Goal: Transaction & Acquisition: Book appointment/travel/reservation

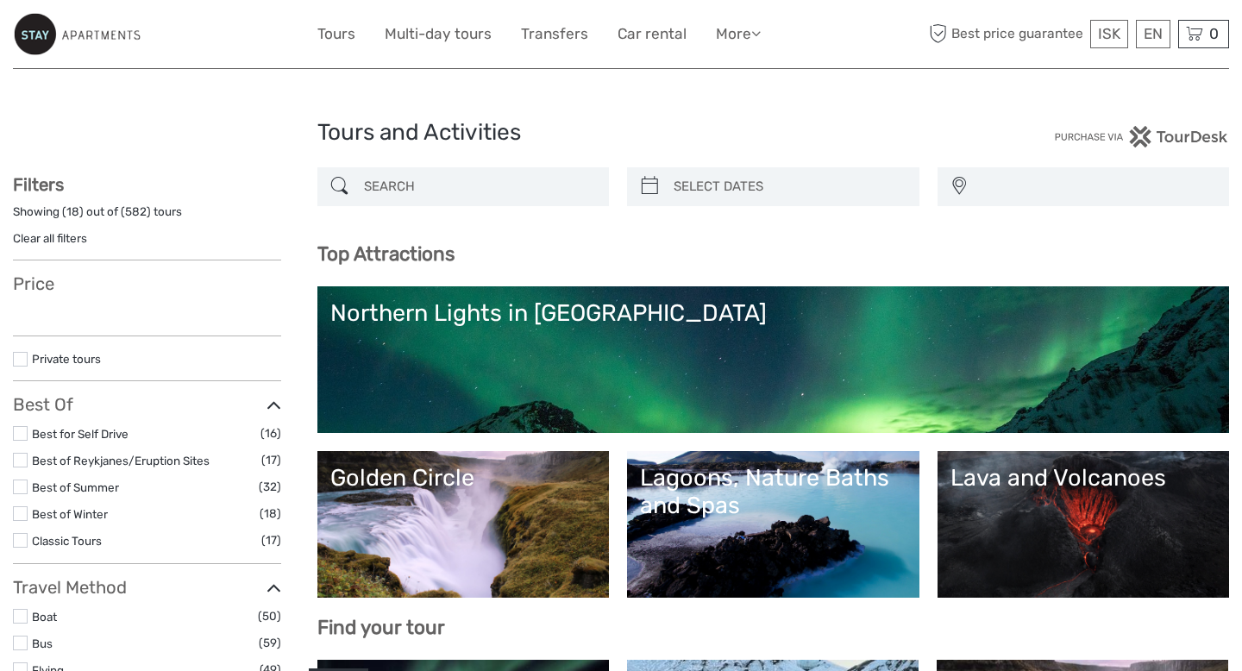
select select
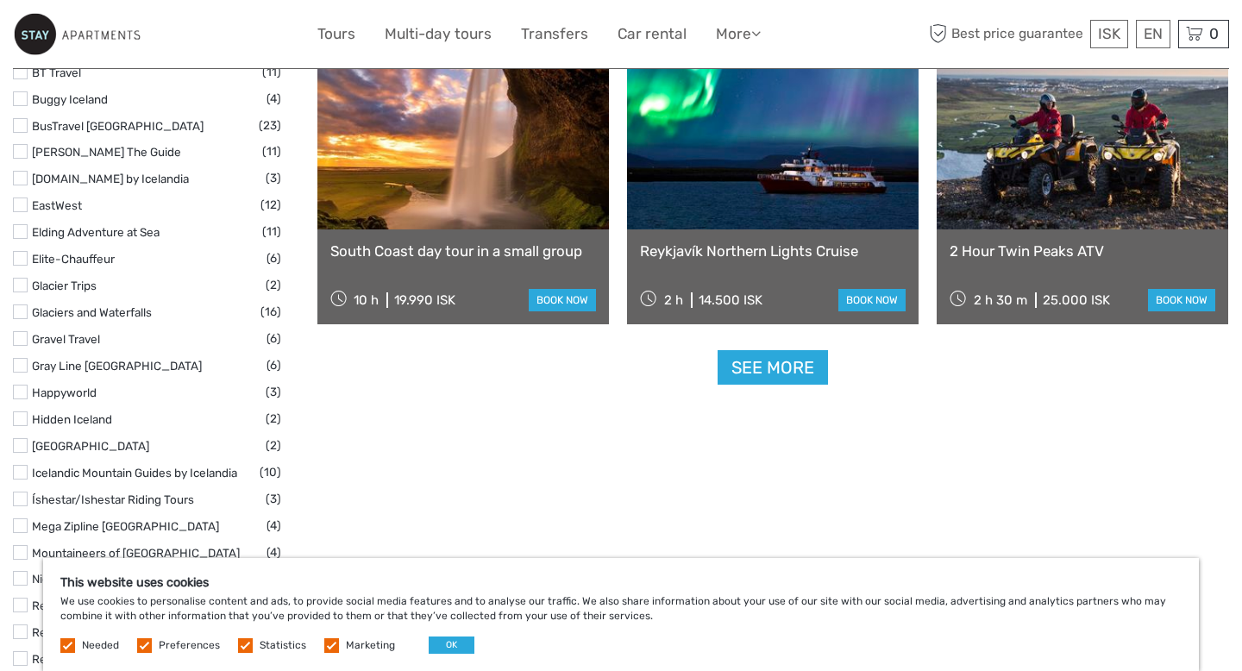
scroll to position [2139, 0]
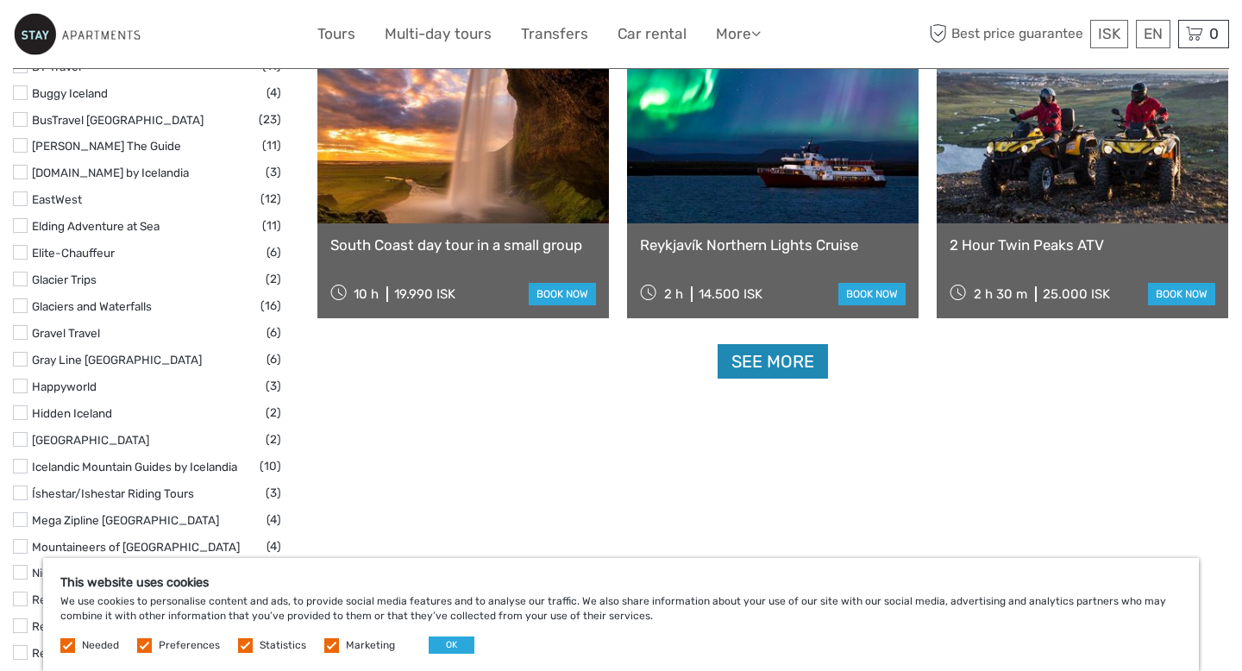
click at [765, 364] on link "See more" at bounding box center [772, 361] width 110 height 35
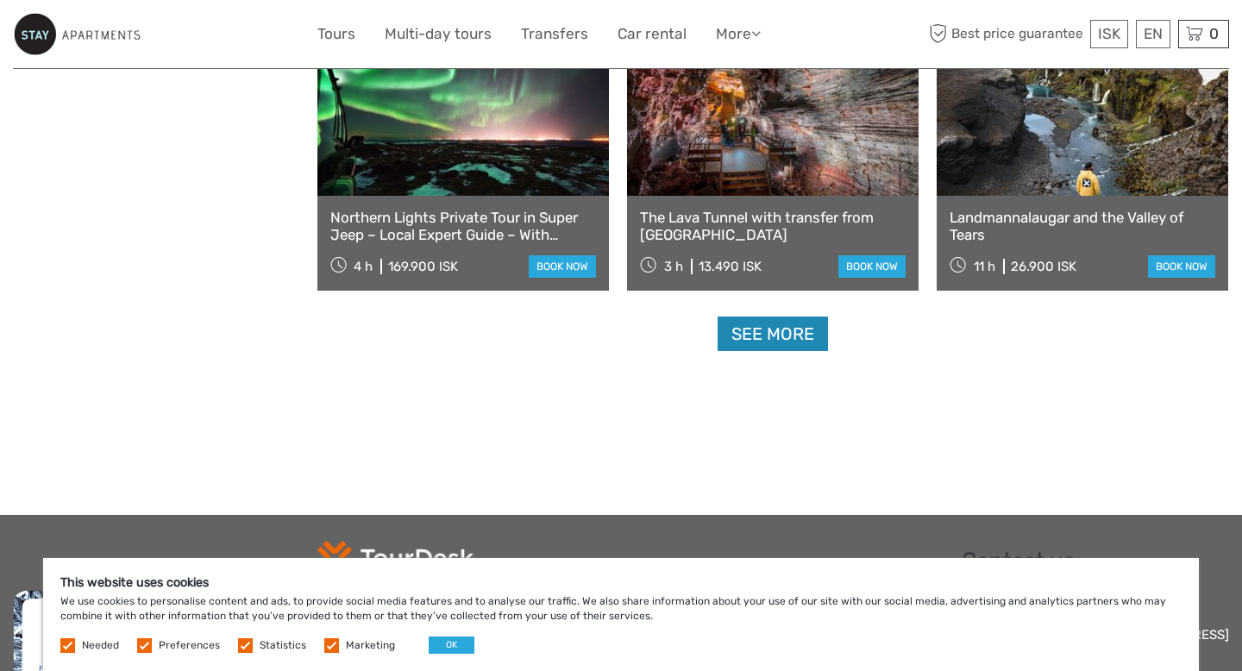
scroll to position [3567, 0]
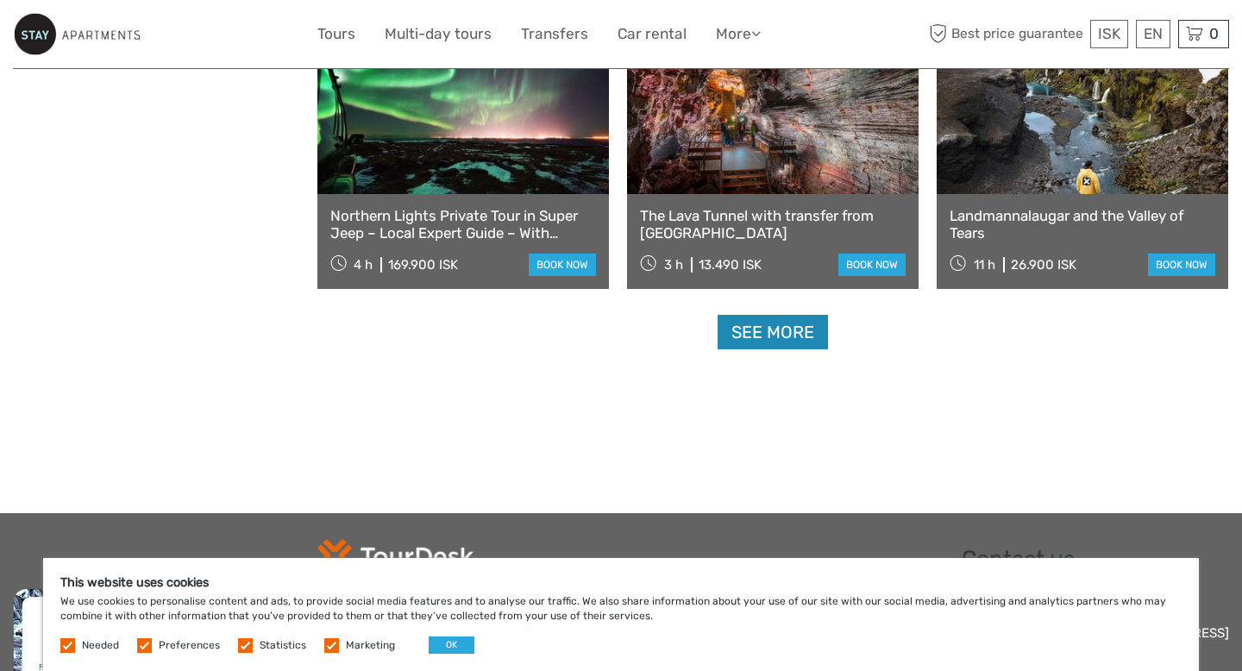
click at [772, 348] on link "See more" at bounding box center [772, 332] width 110 height 35
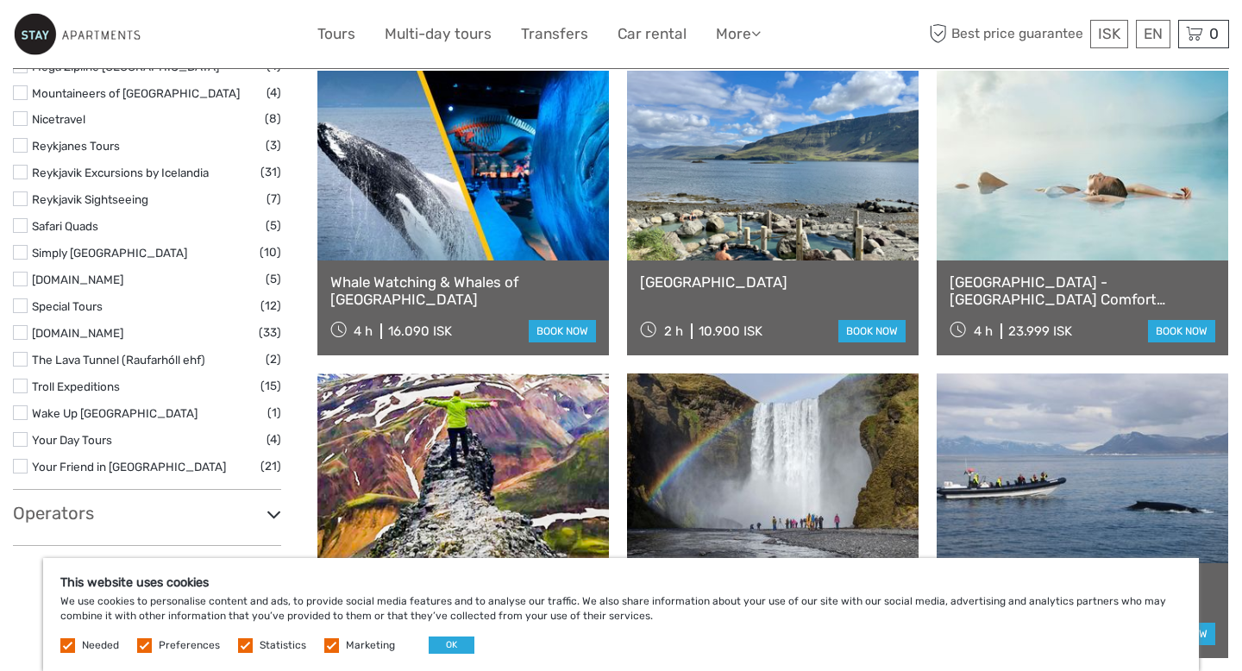
scroll to position [2573, 0]
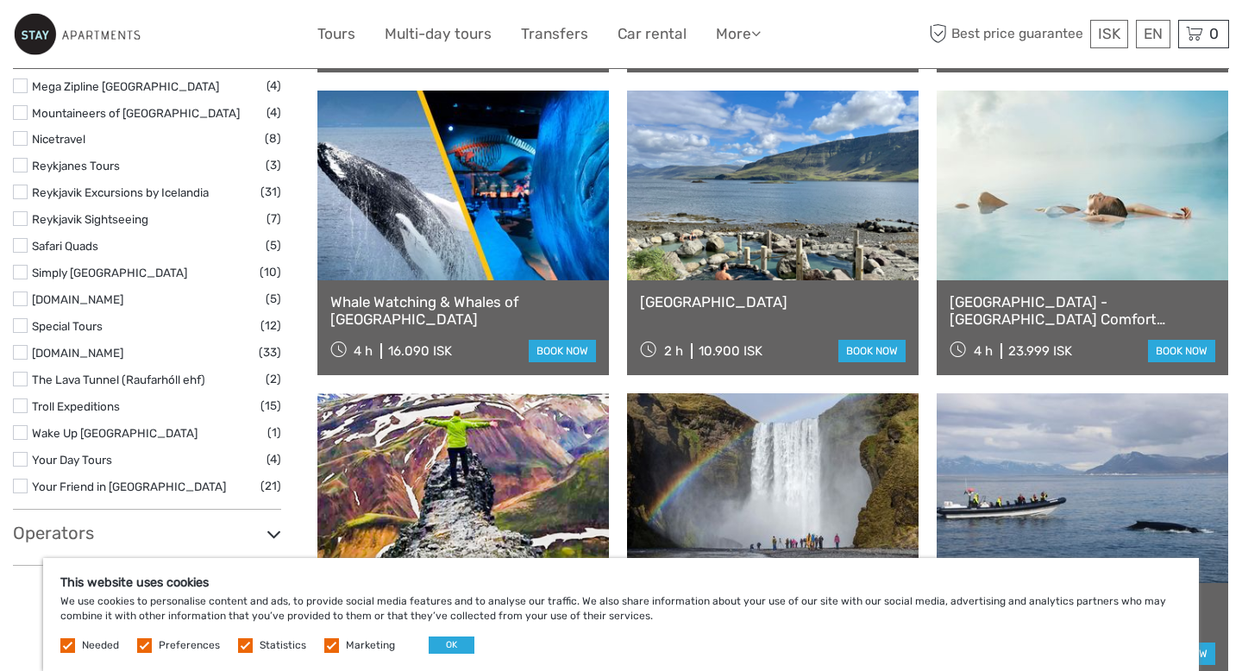
click at [512, 254] on link at bounding box center [462, 186] width 291 height 190
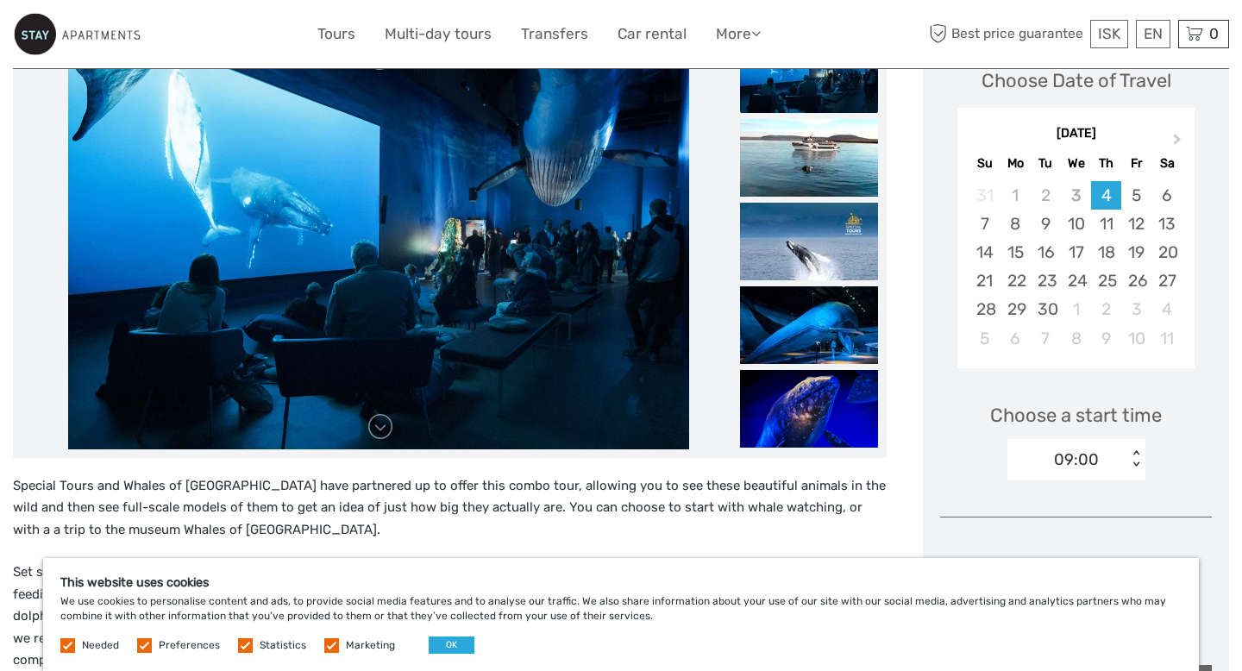
scroll to position [262, 0]
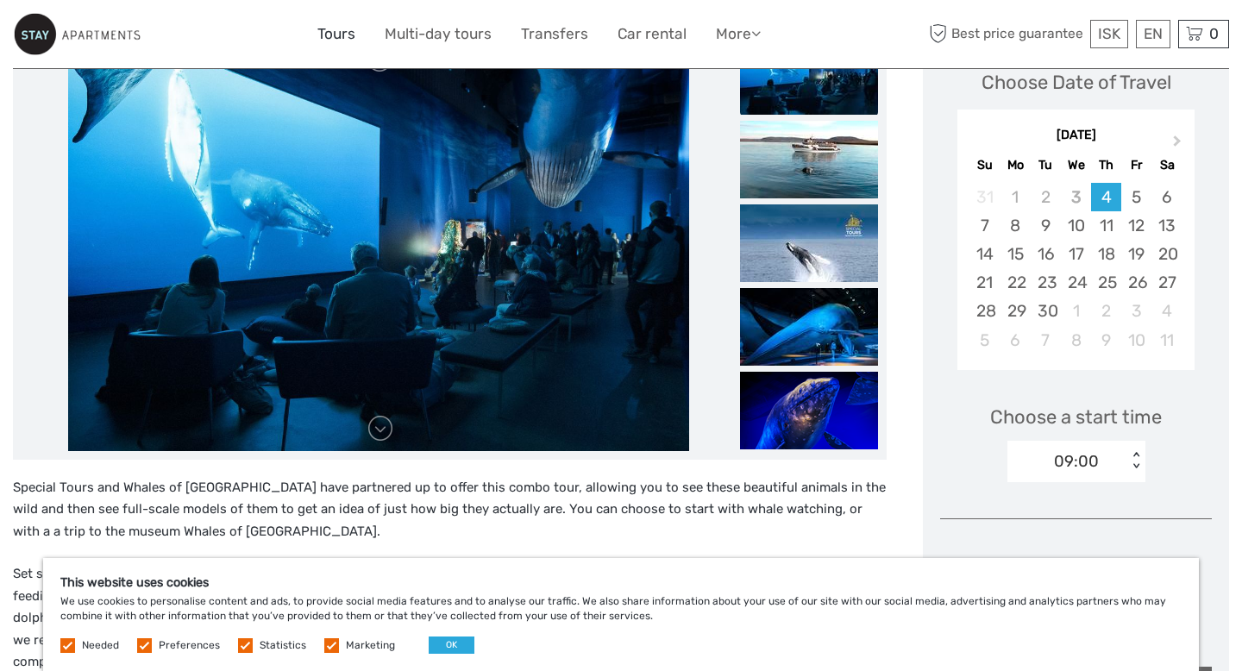
click at [339, 37] on link "Tours" at bounding box center [336, 34] width 38 height 25
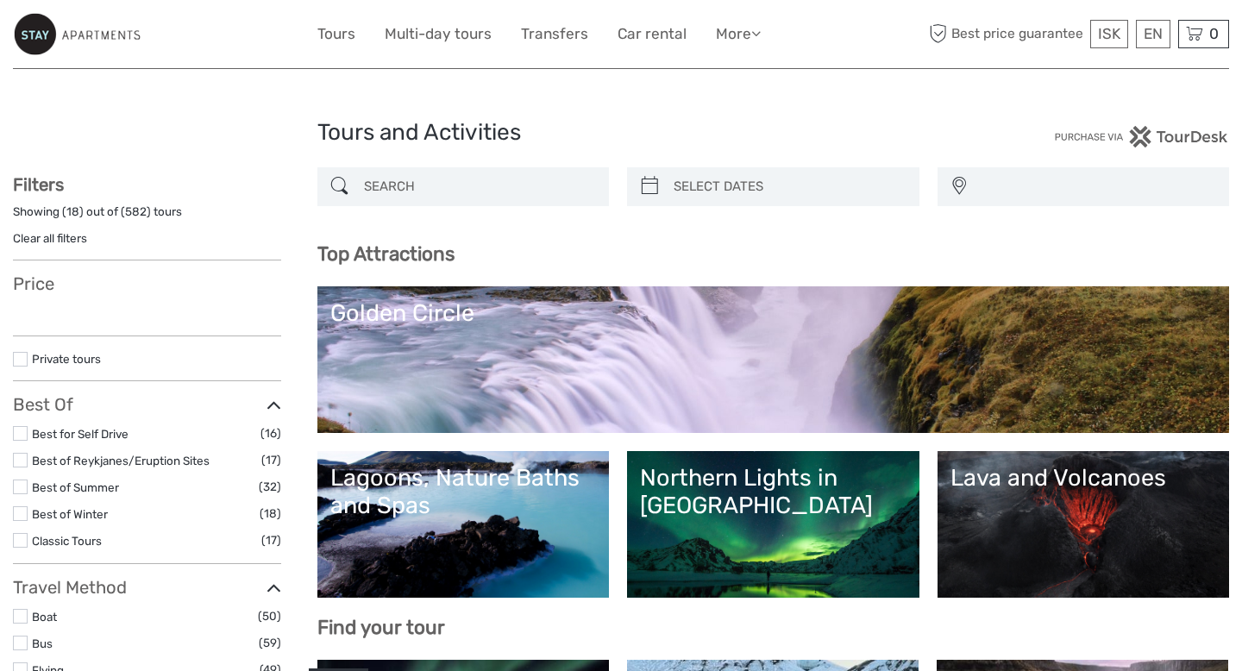
select select
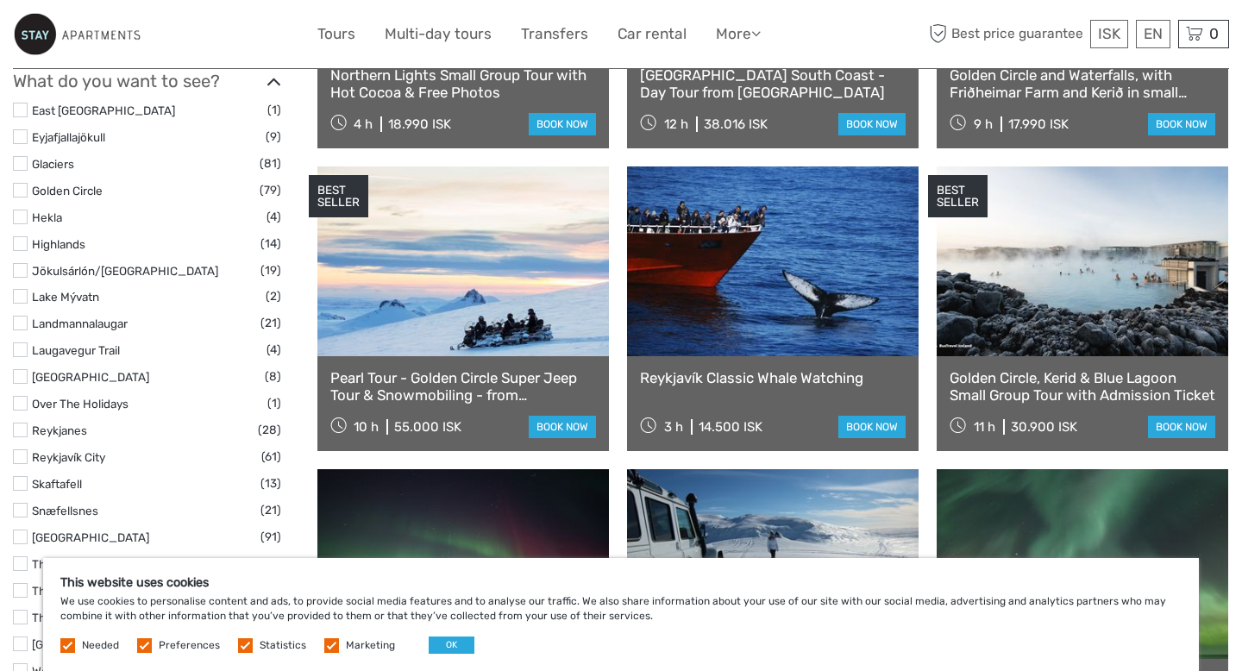
scroll to position [811, 0]
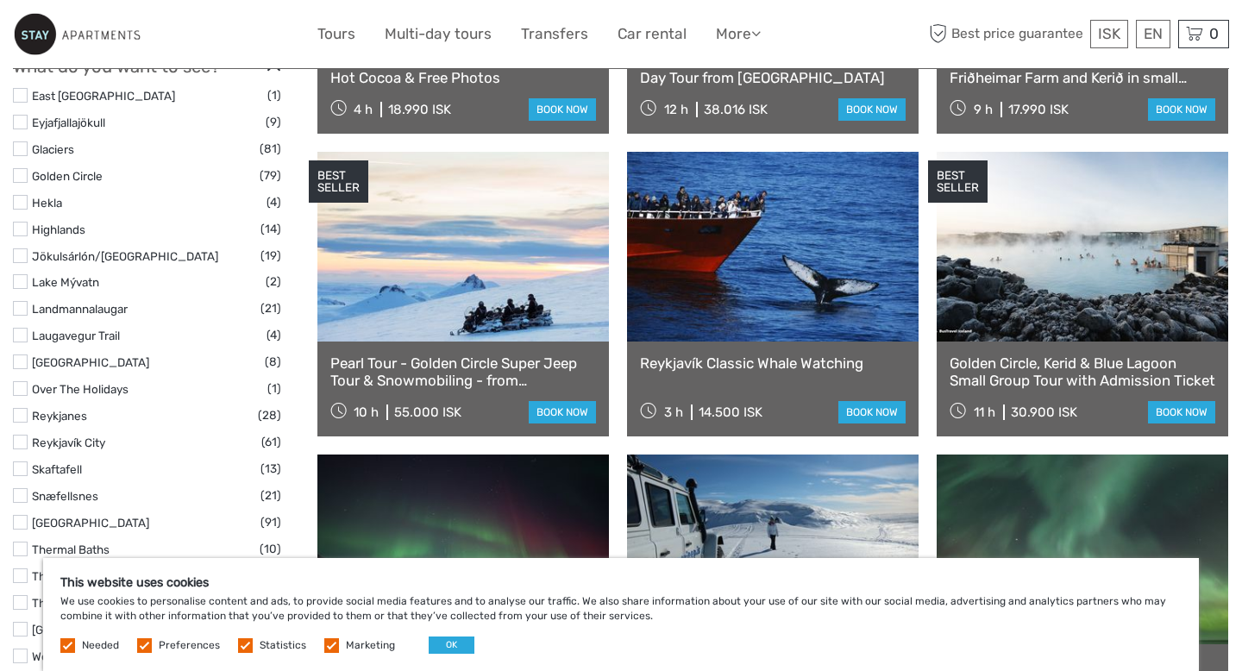
click at [767, 328] on link at bounding box center [772, 247] width 291 height 190
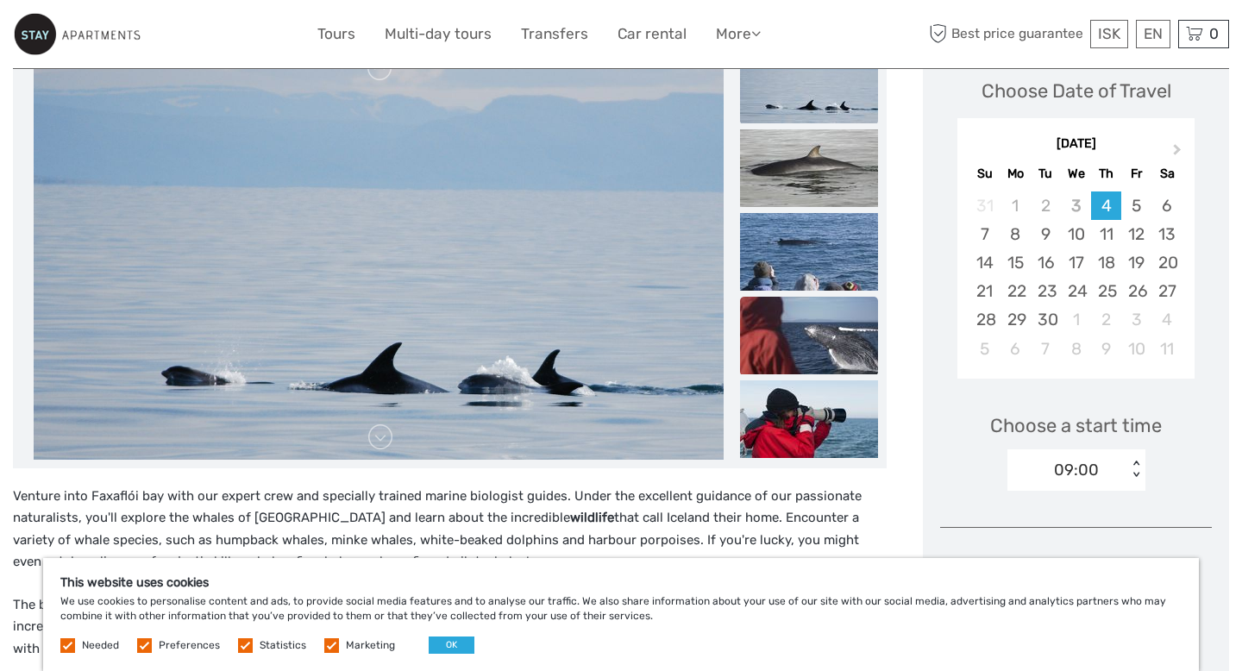
scroll to position [260, 0]
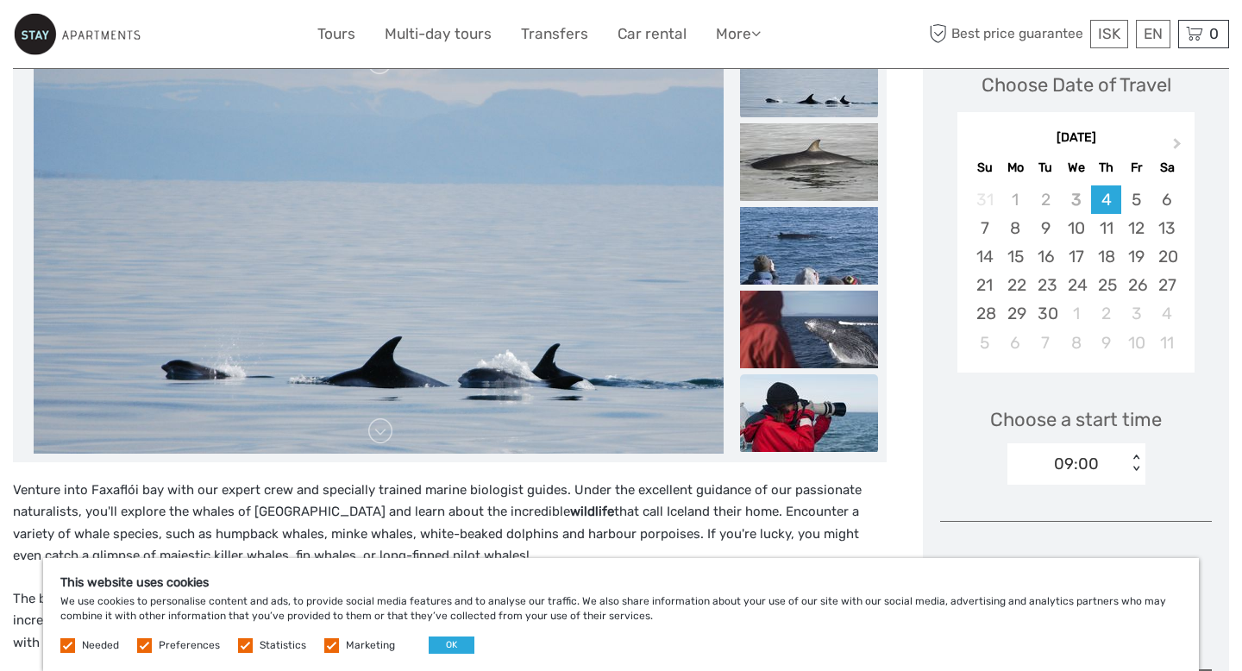
click at [817, 393] on img at bounding box center [809, 413] width 138 height 78
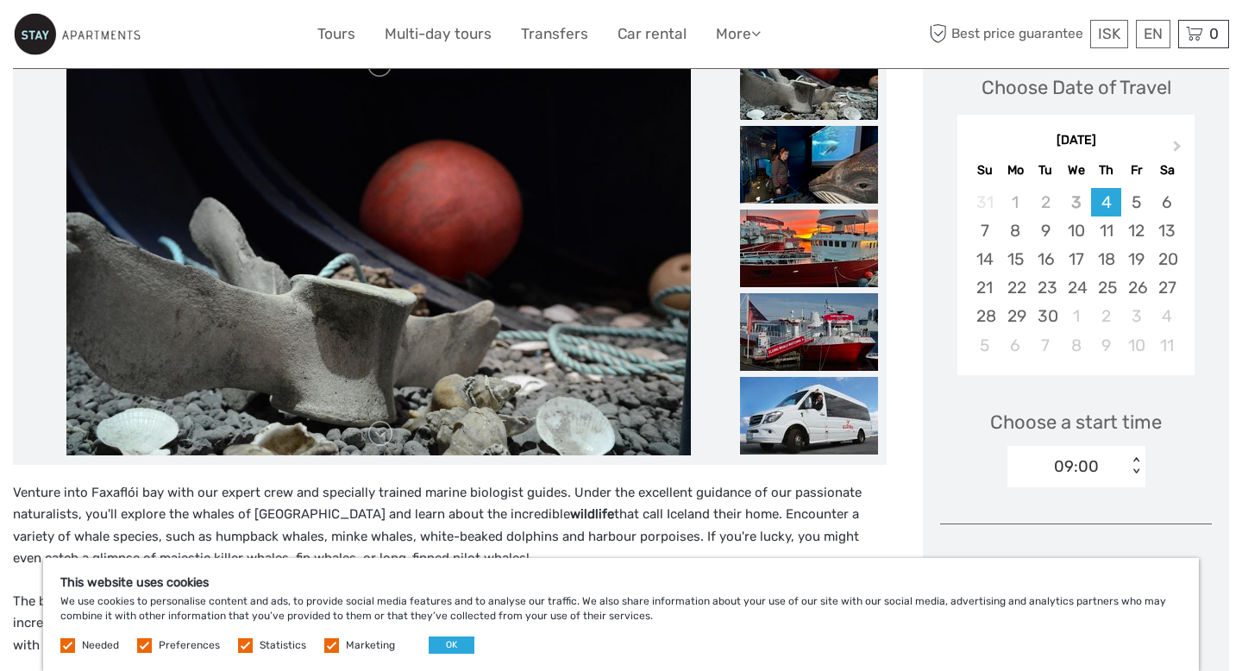
scroll to position [273, 0]
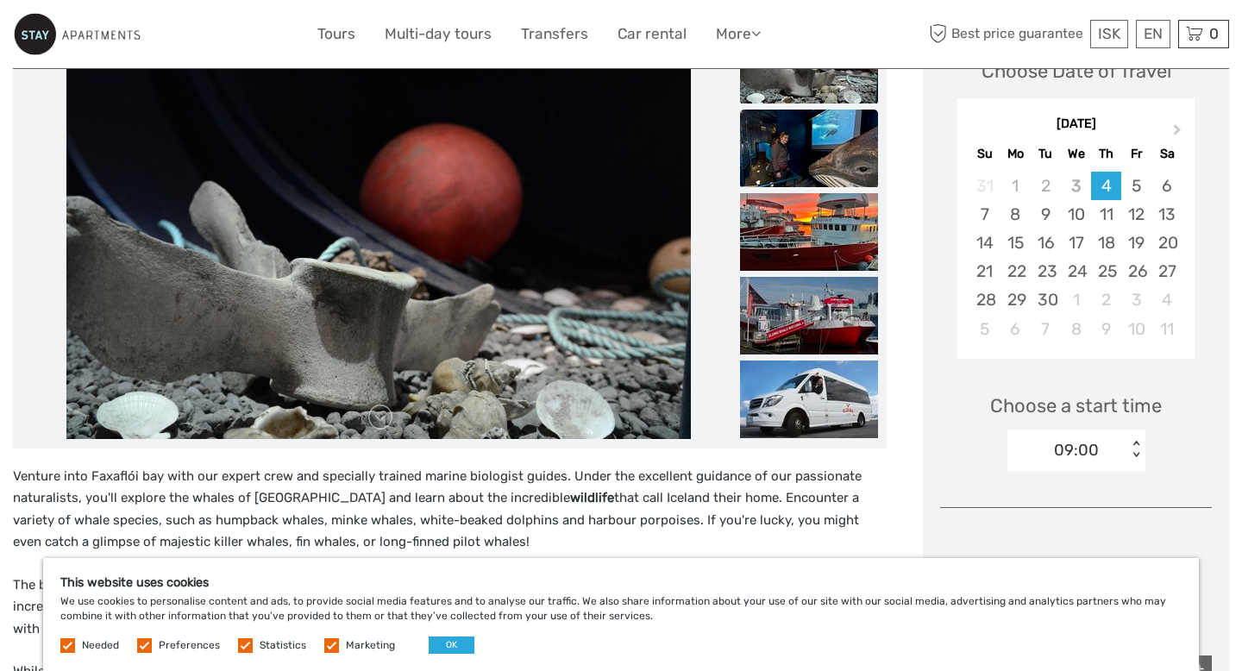
click at [795, 143] on img at bounding box center [809, 149] width 138 height 78
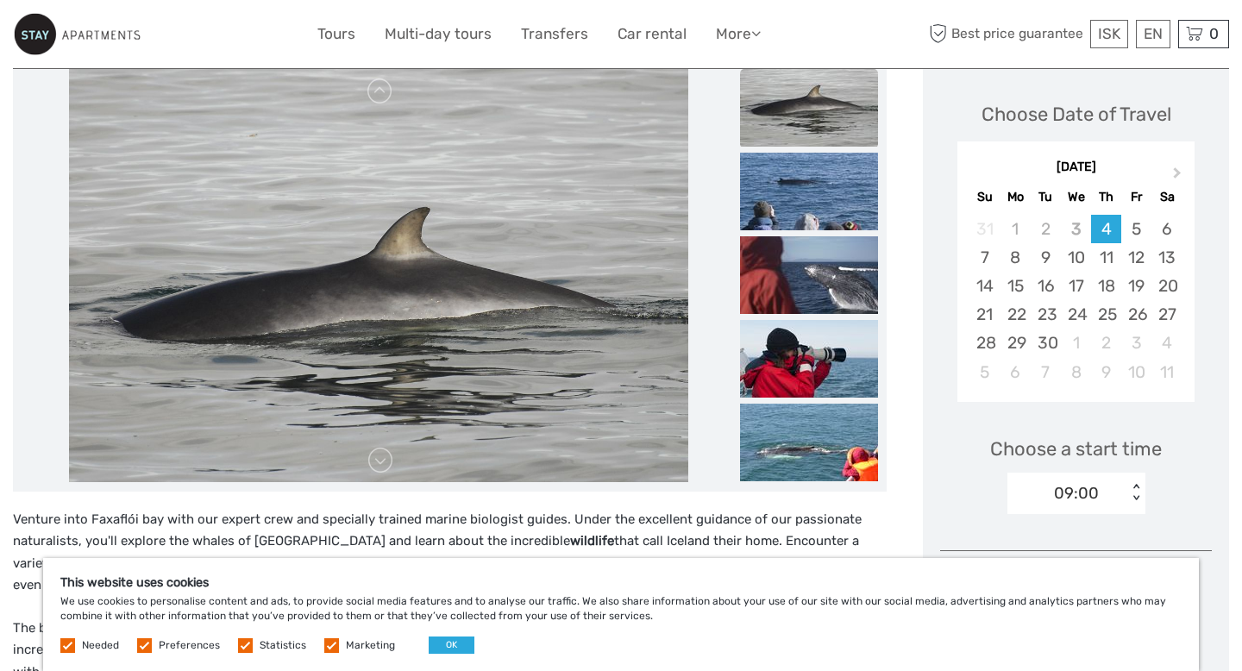
scroll to position [248, 0]
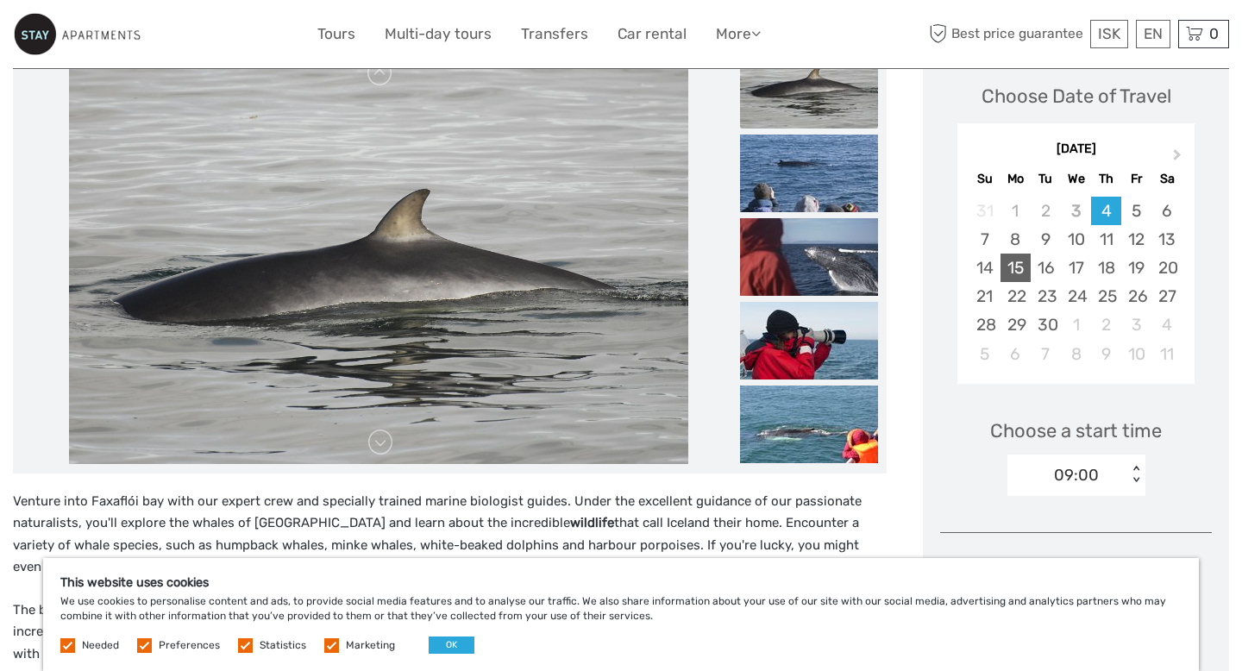
click at [1018, 276] on div "15" at bounding box center [1015, 268] width 30 height 28
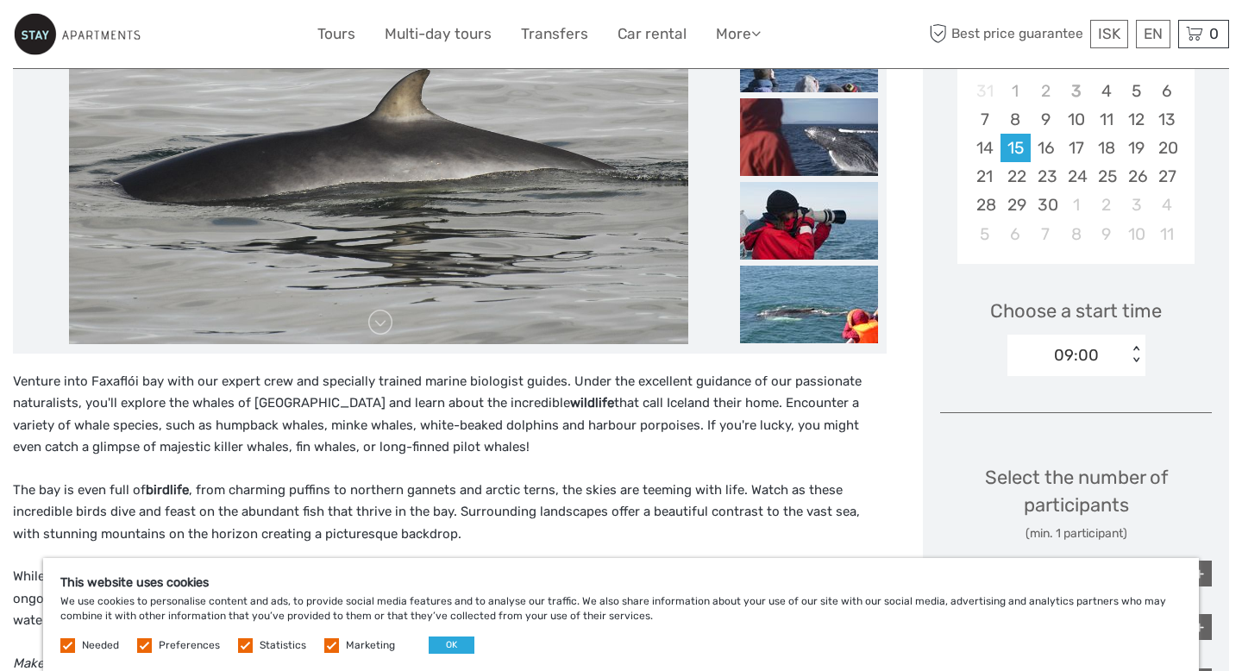
scroll to position [374, 0]
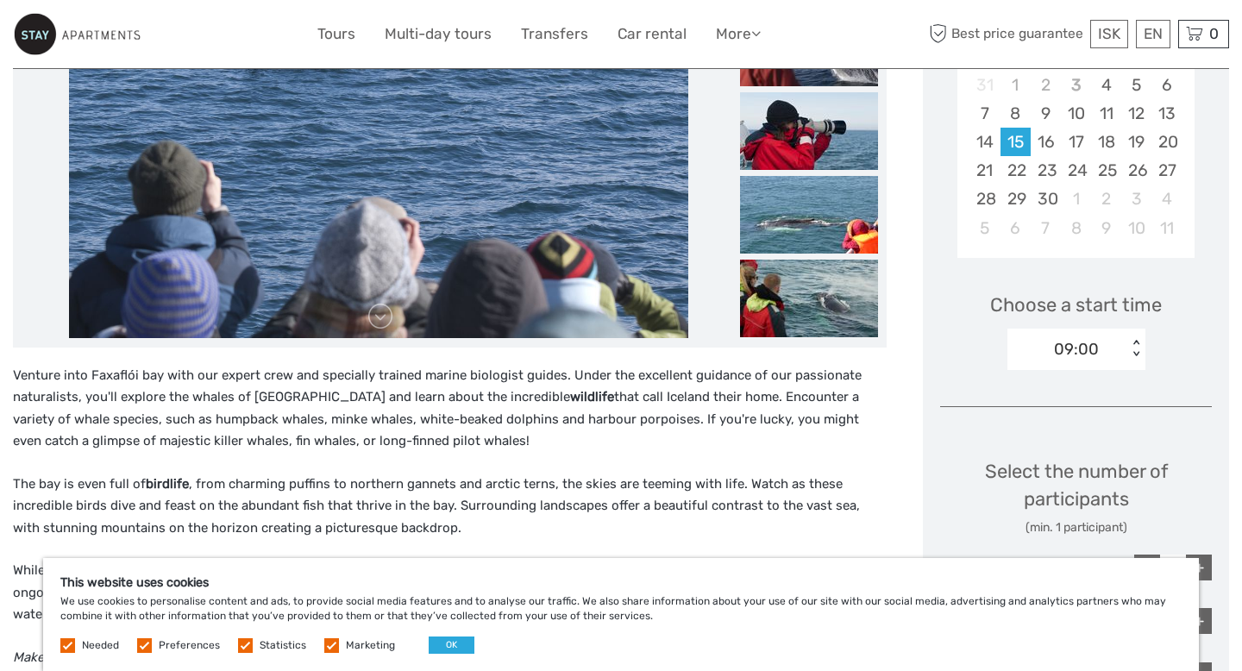
click at [1135, 355] on div "< >" at bounding box center [1135, 349] width 15 height 18
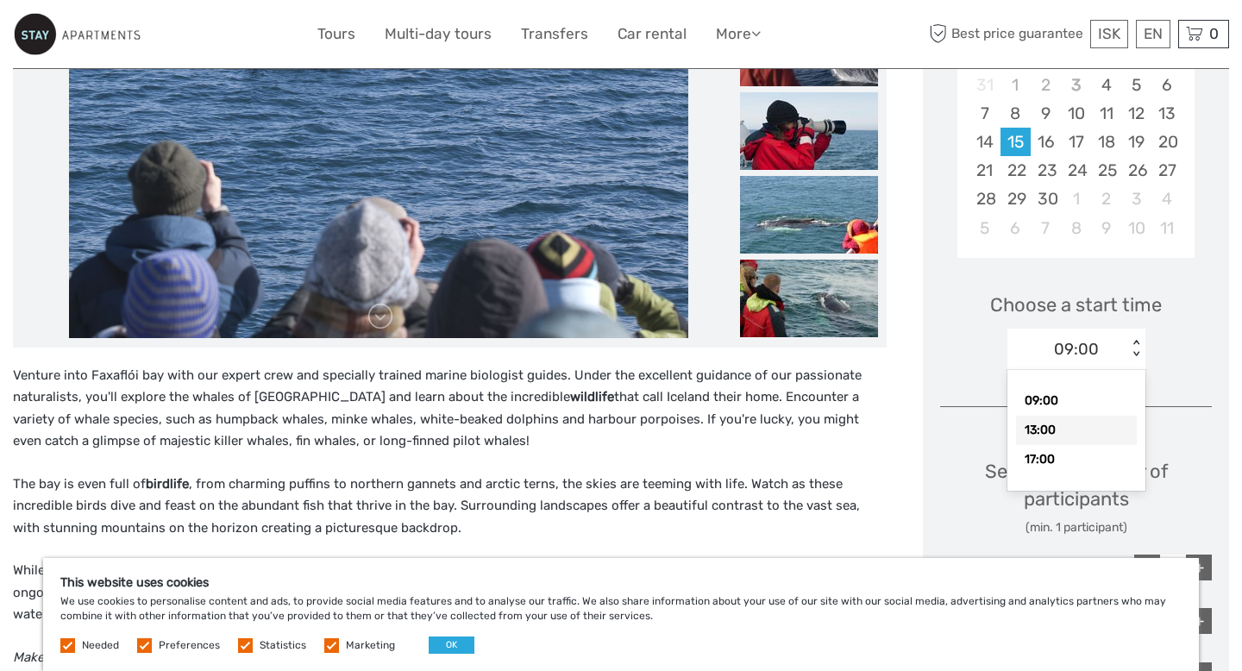
click at [1056, 426] on div "13:00" at bounding box center [1076, 430] width 121 height 29
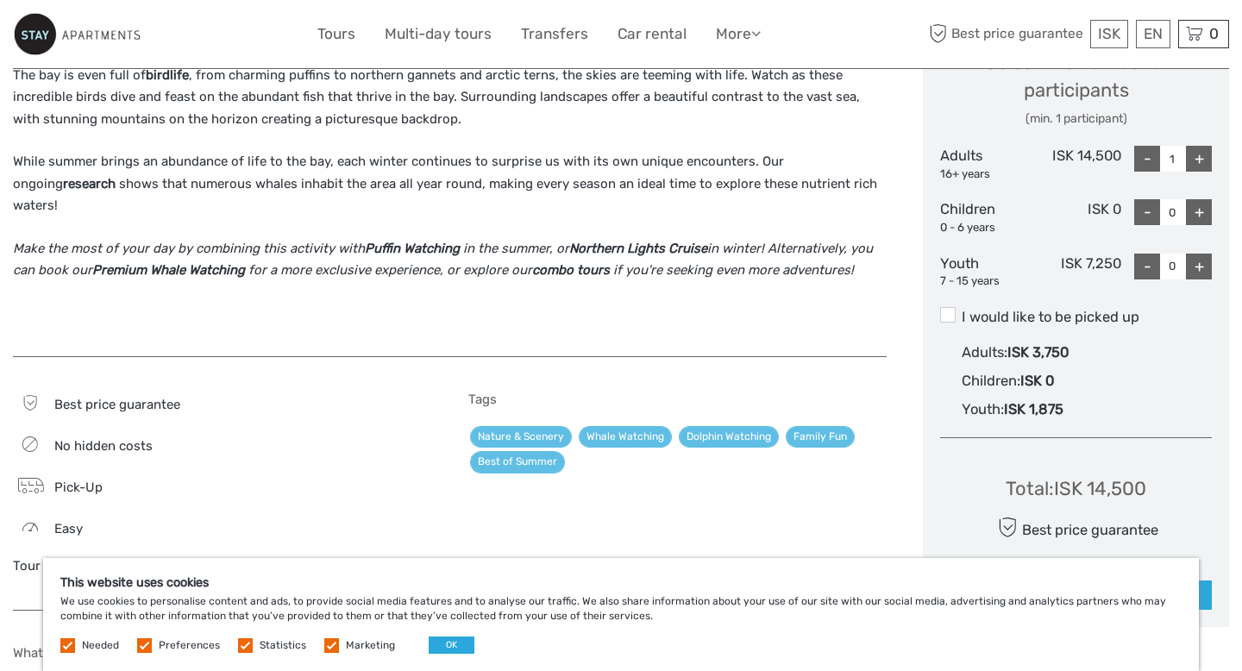
scroll to position [791, 0]
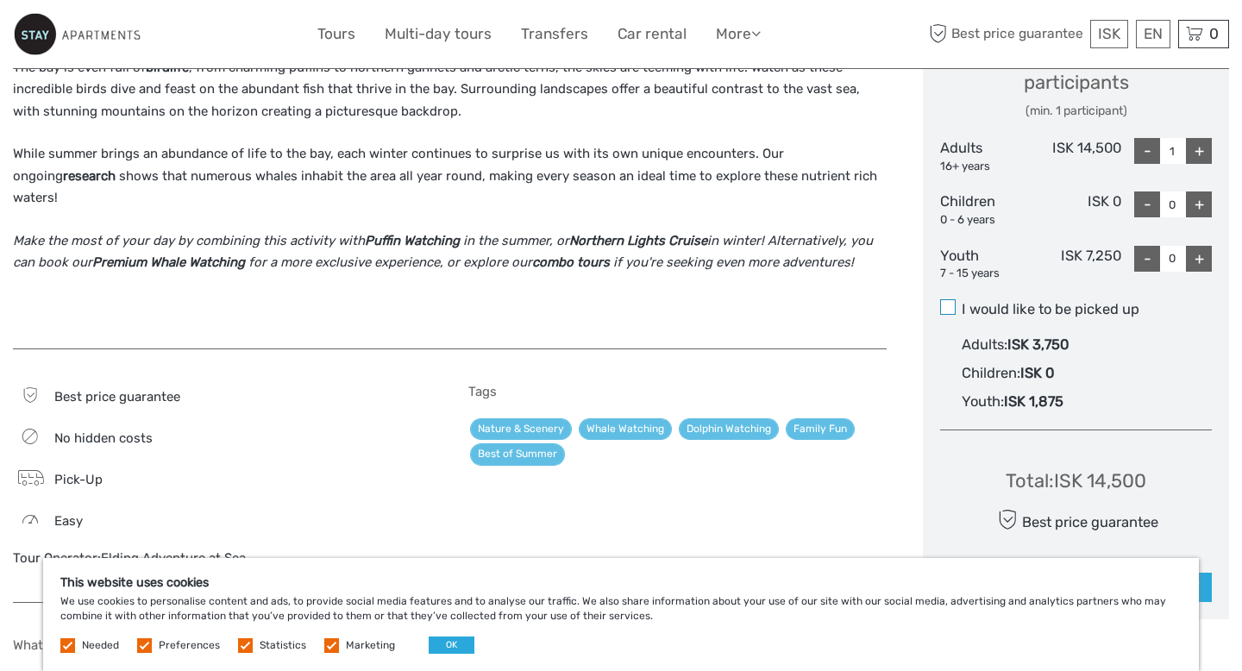
click at [948, 301] on span at bounding box center [948, 307] width 16 height 16
click at [961, 303] on input "I would like to be picked up" at bounding box center [961, 303] width 0 height 0
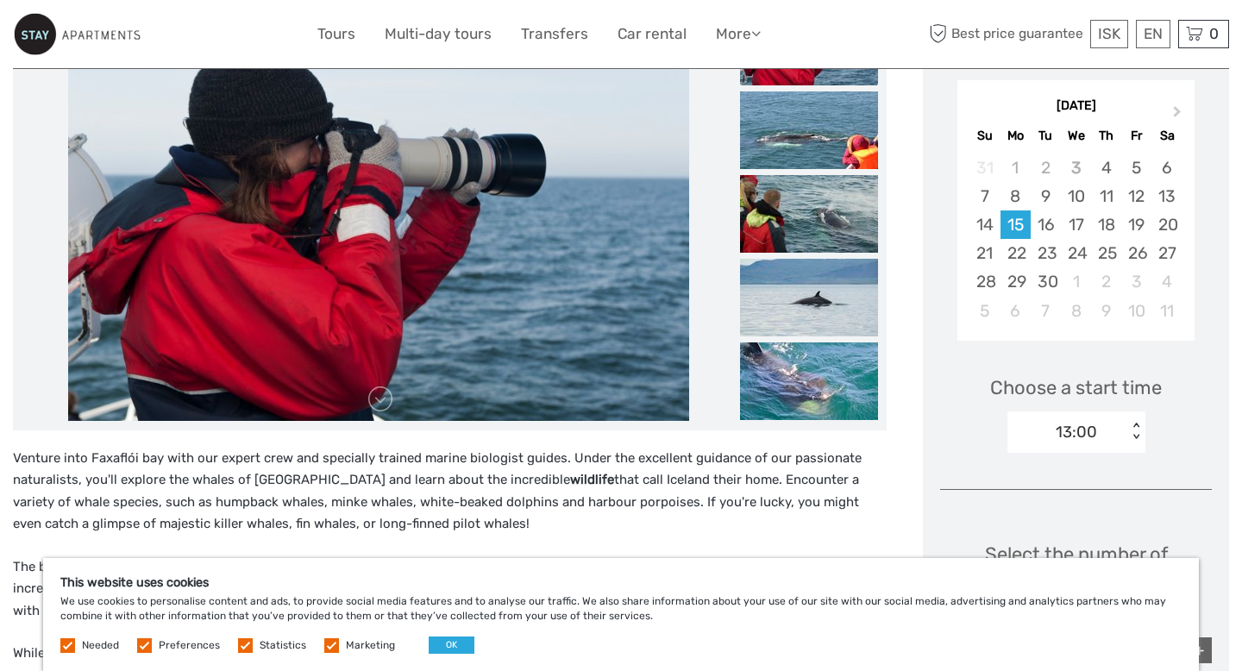
scroll to position [0, 0]
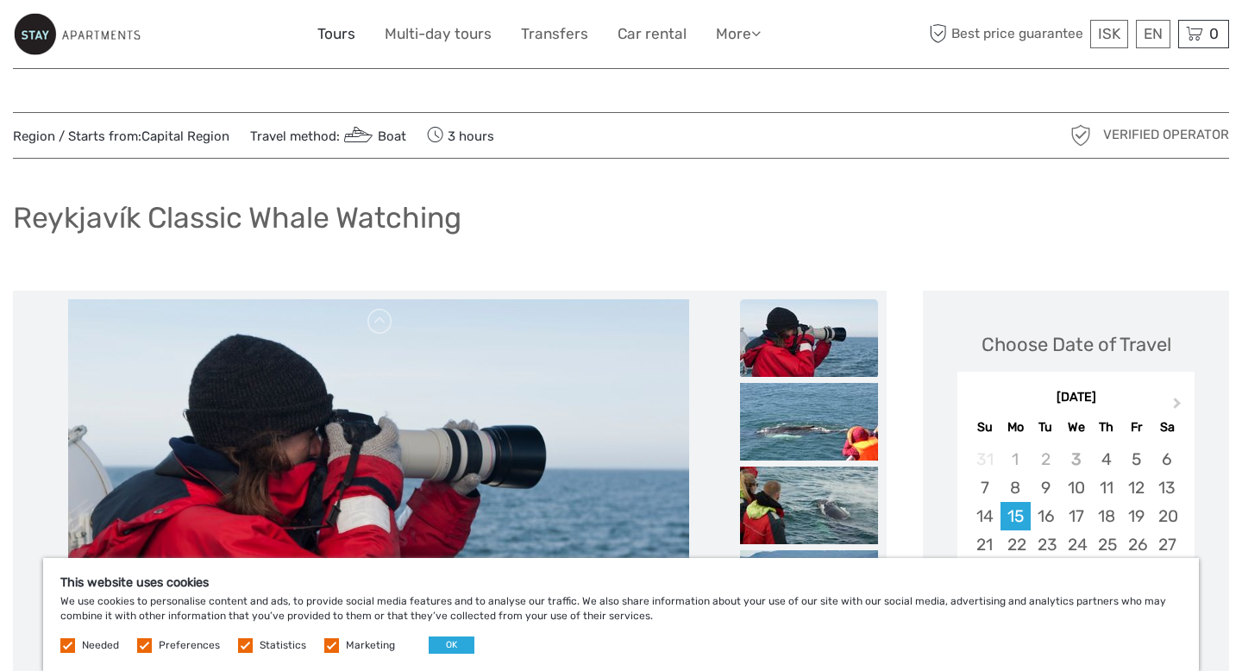
click at [332, 37] on link "Tours" at bounding box center [336, 34] width 38 height 25
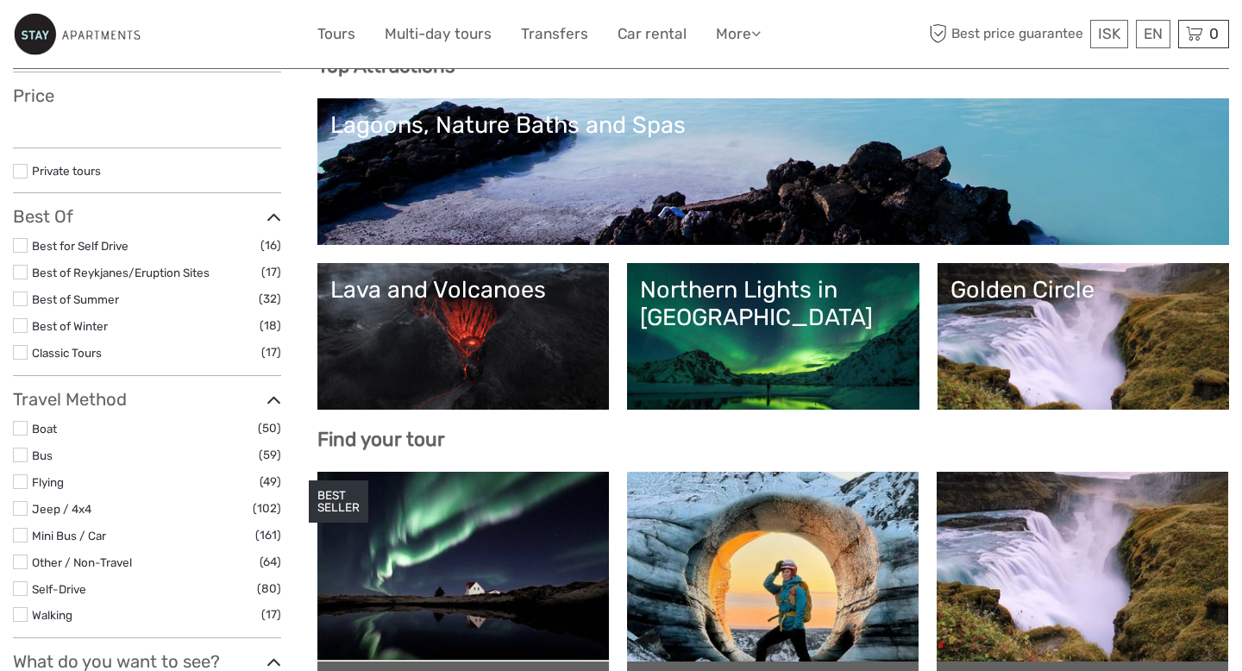
click at [407, 353] on link "Lava and Volcanoes" at bounding box center [463, 336] width 266 height 121
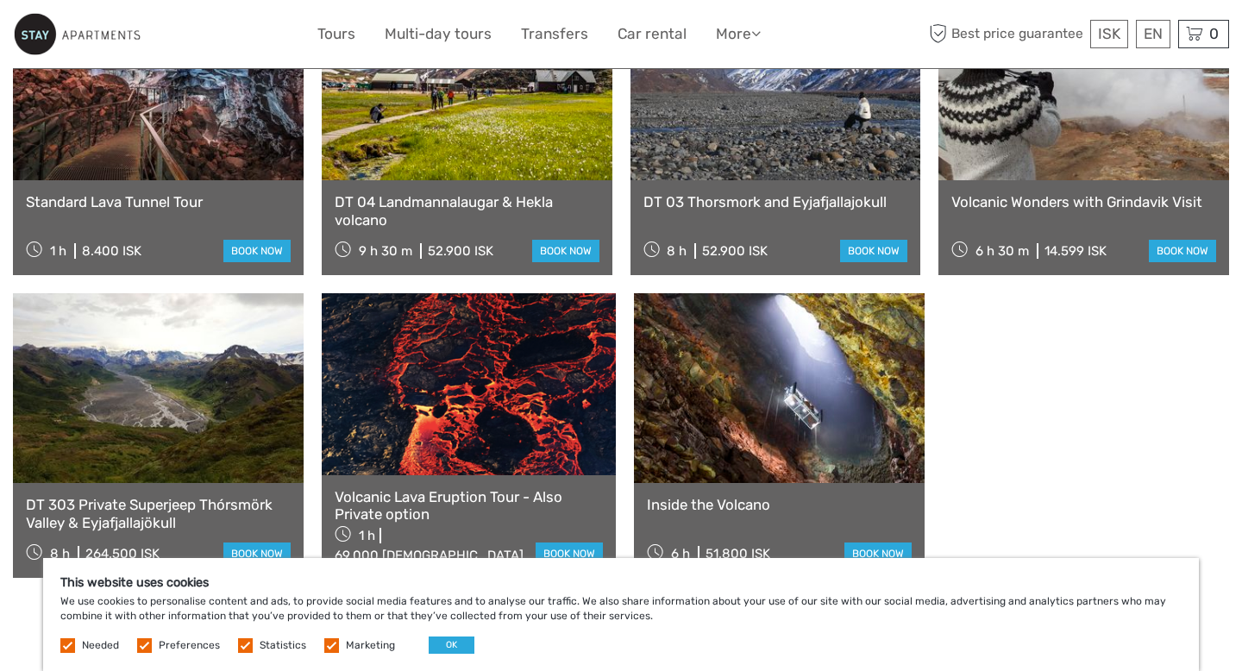
scroll to position [1107, 0]
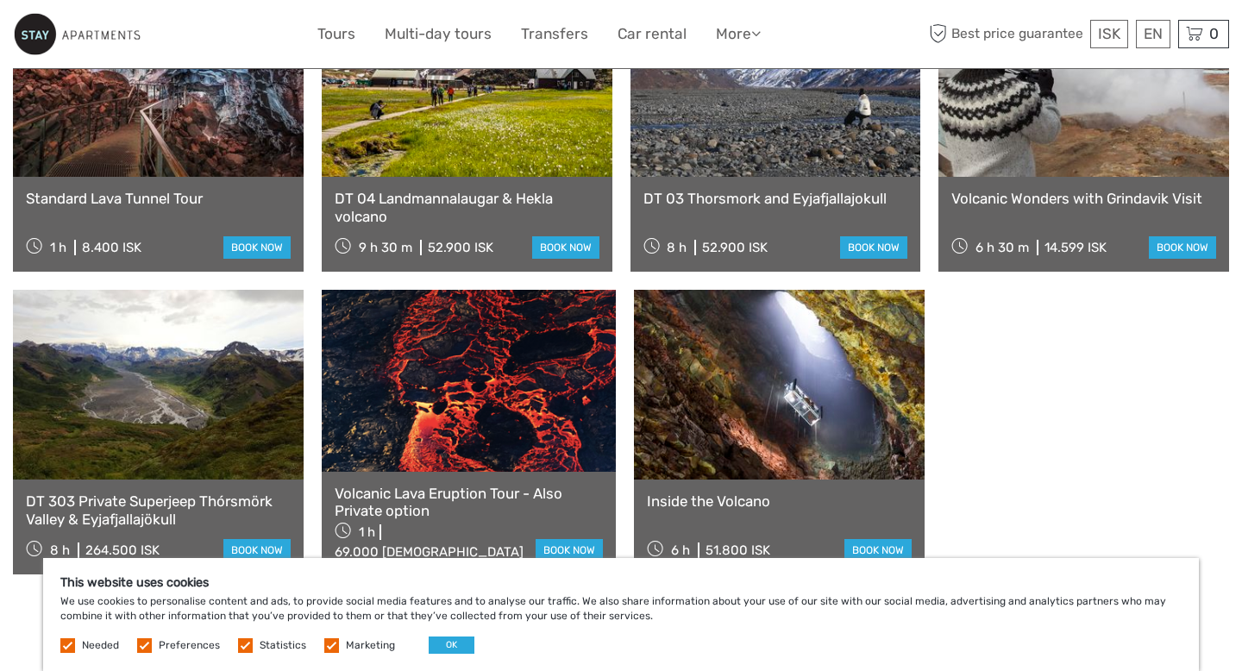
click at [1028, 177] on div "Volcanic Wonders with Grindavik Visit 6 h 30 m 14.599 ISK book now" at bounding box center [1083, 224] width 291 height 95
click at [1002, 179] on div "Volcanic Wonders with Grindavik Visit 6 h 30 m 14.599 ISK book now" at bounding box center [1083, 224] width 291 height 95
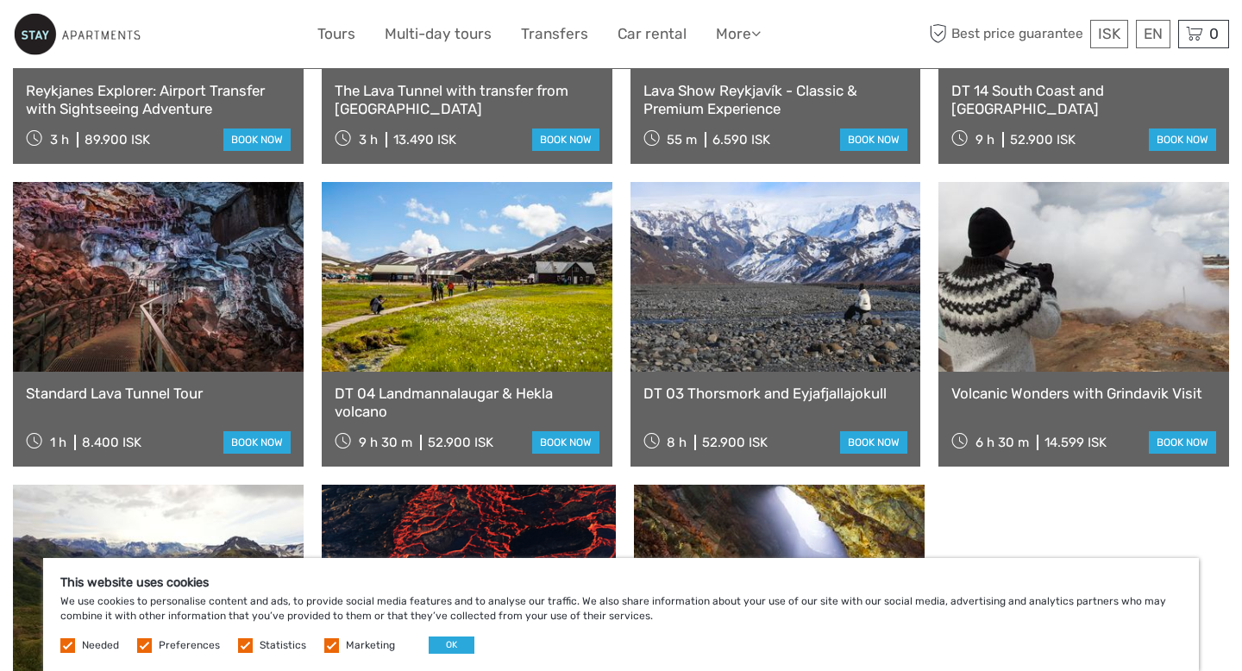
scroll to position [898, 0]
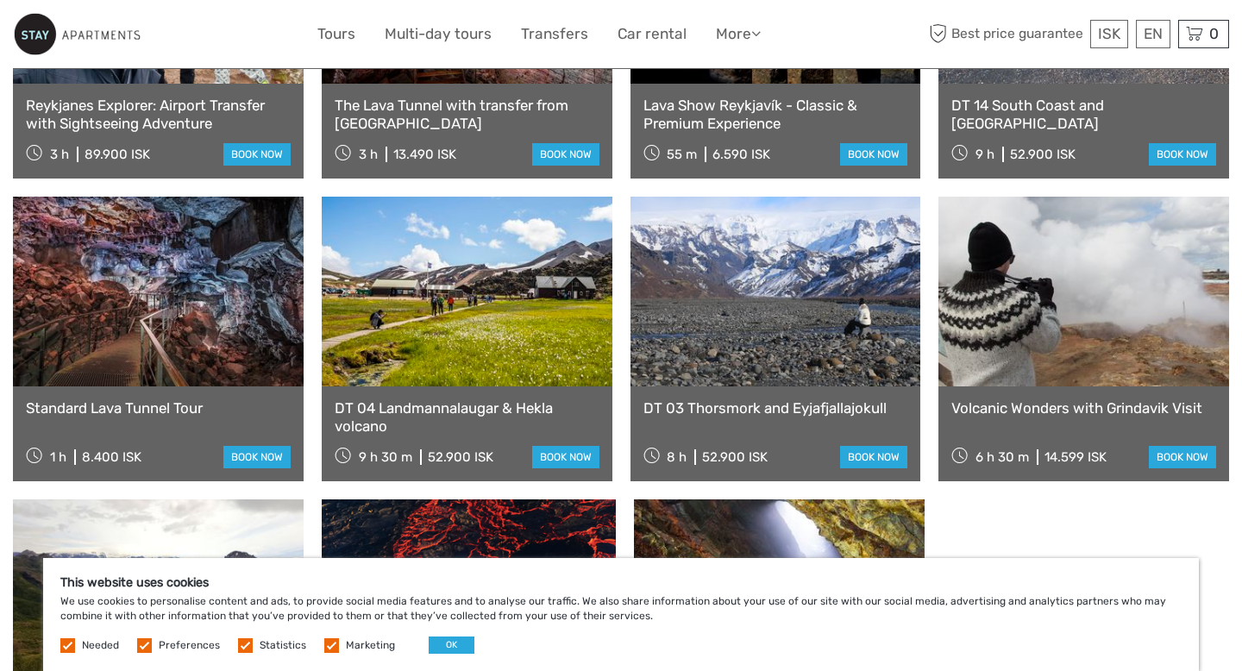
click at [1117, 334] on link at bounding box center [1083, 292] width 291 height 190
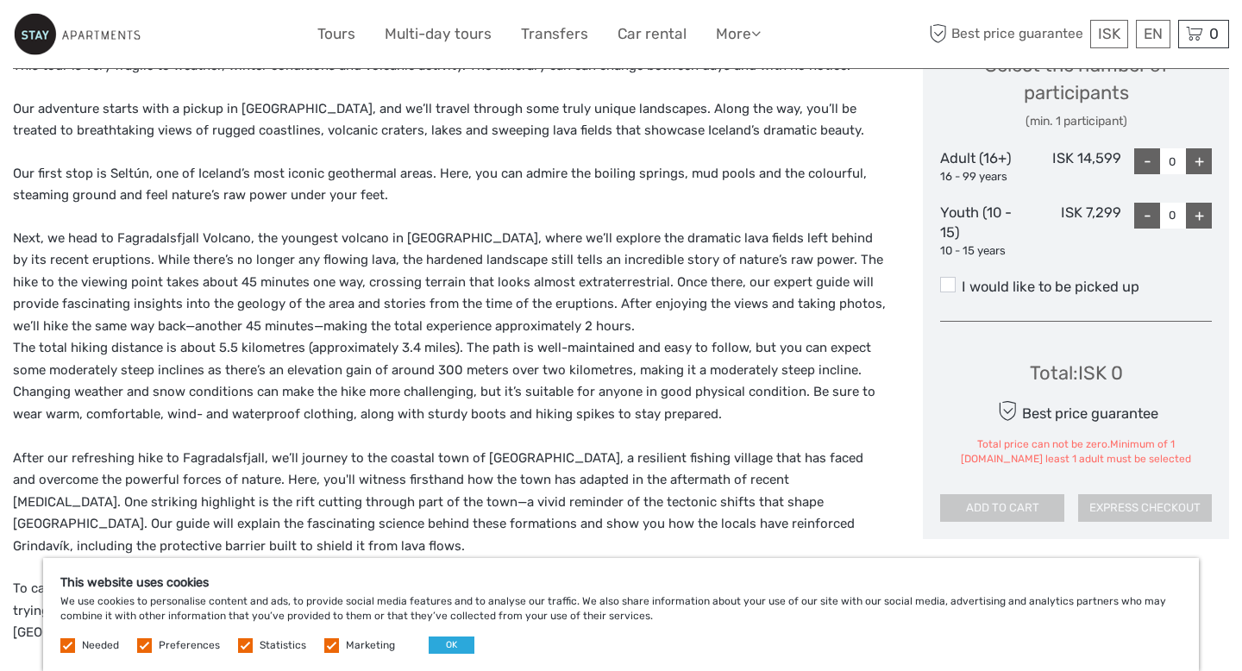
scroll to position [761, 0]
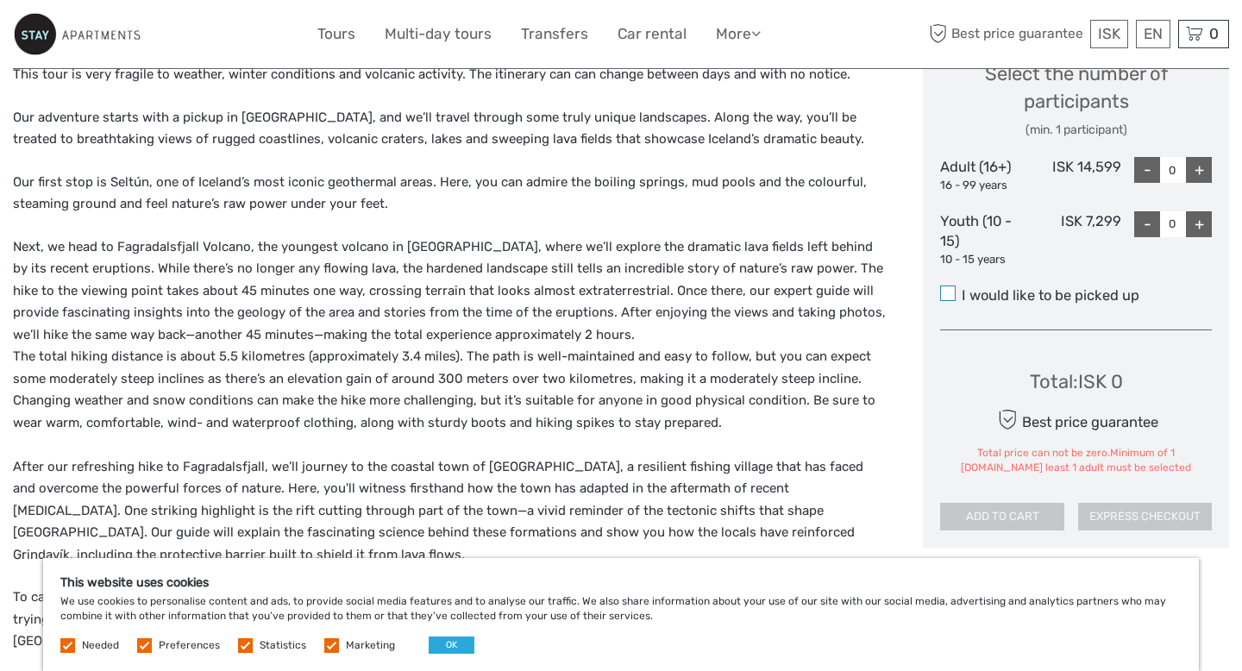
click at [952, 289] on span at bounding box center [948, 293] width 16 height 16
click at [961, 289] on input "I would like to be picked up" at bounding box center [961, 289] width 0 height 0
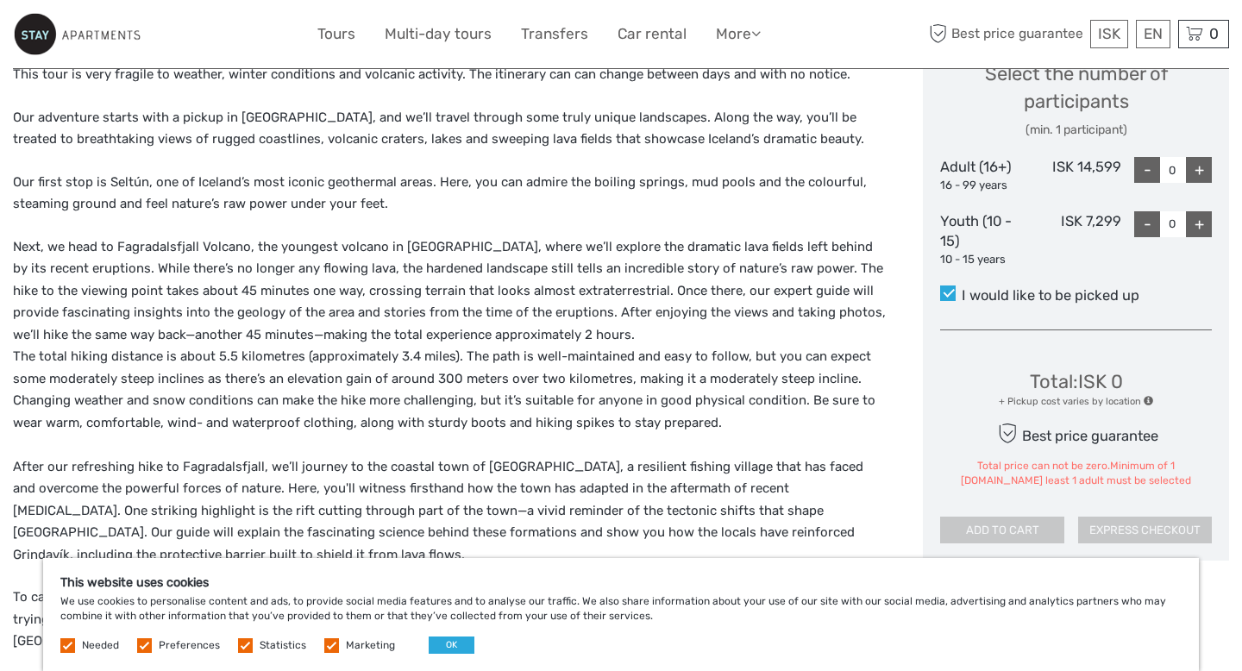
click at [1199, 174] on div "+" at bounding box center [1199, 170] width 26 height 26
type input "1"
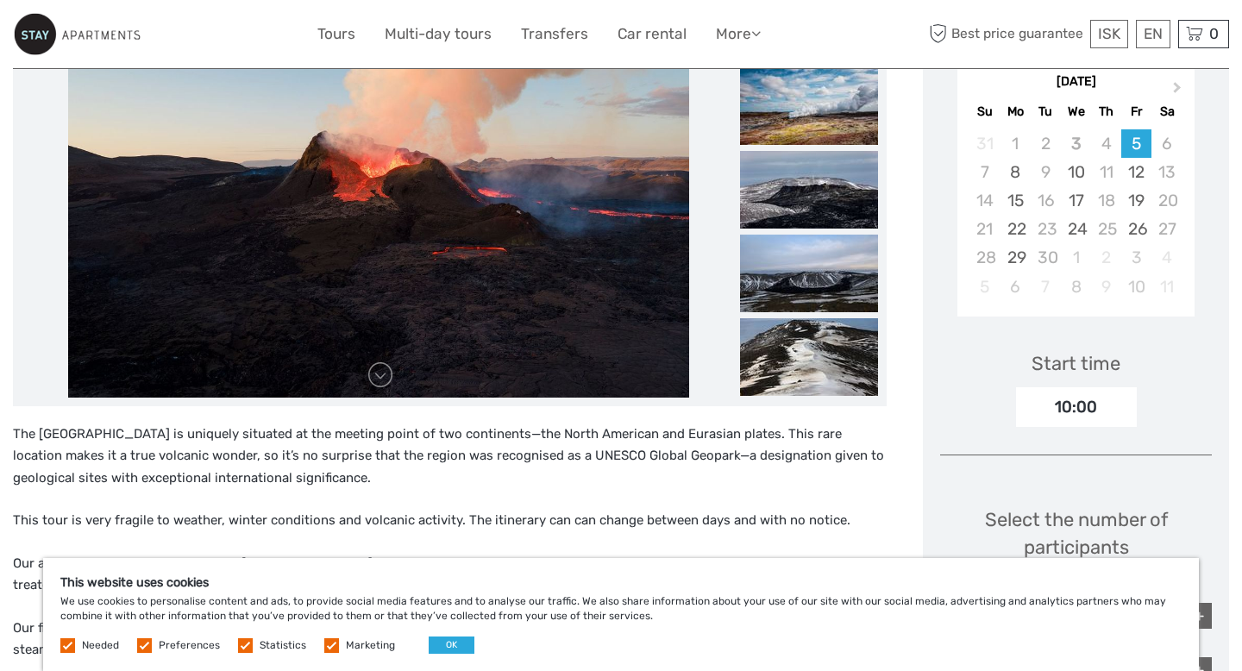
scroll to position [0, 0]
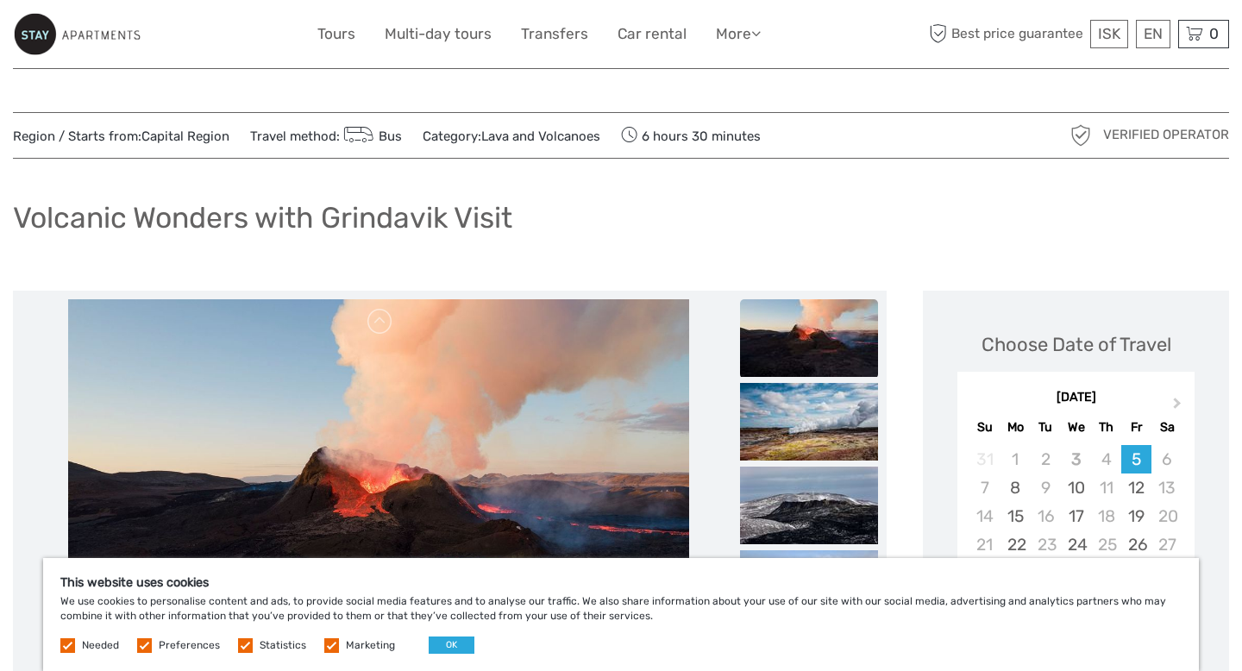
click at [406, 222] on h1 "Volcanic Wonders with Grindavik Visit" at bounding box center [262, 217] width 499 height 35
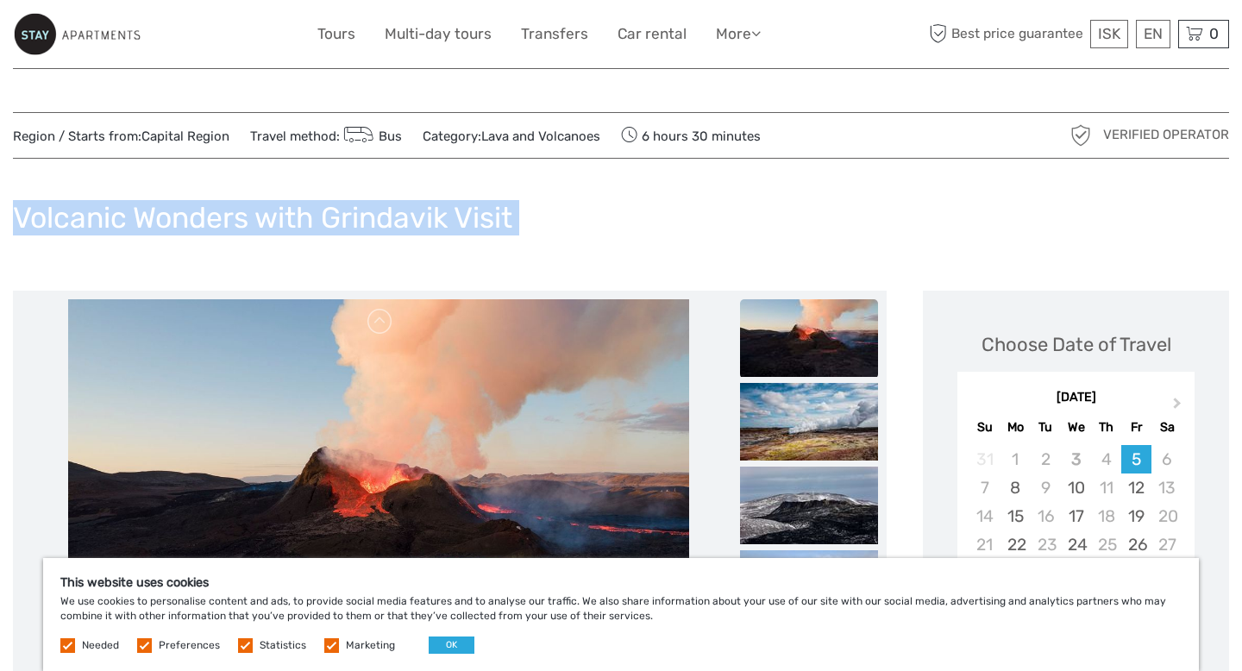
click at [406, 222] on h1 "Volcanic Wonders with Grindavik Visit" at bounding box center [262, 217] width 499 height 35
copy div "Volcanic Wonders with Grindavik Visit"
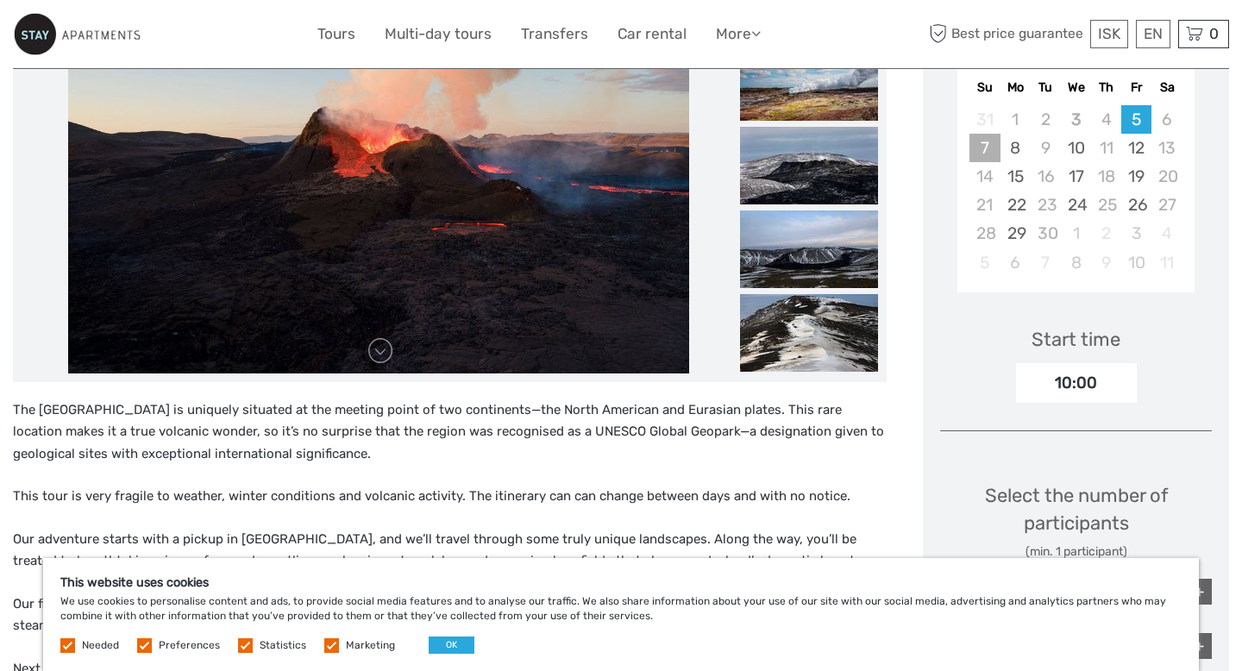
scroll to position [345, 0]
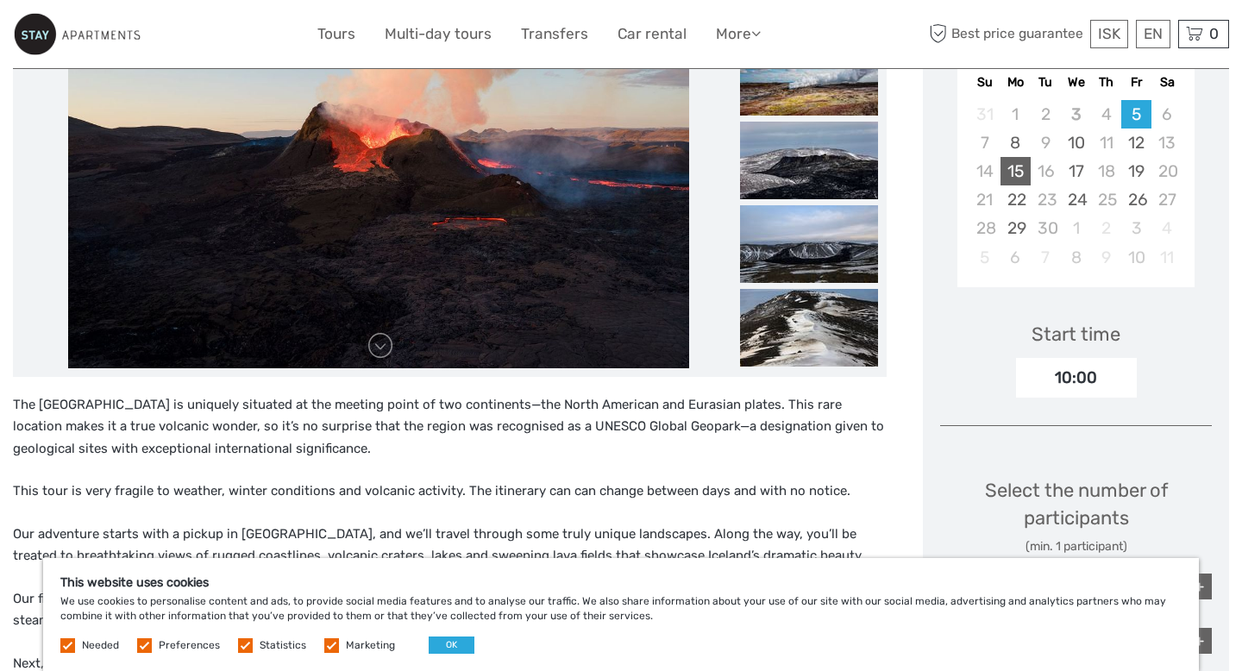
click at [1014, 163] on div "15" at bounding box center [1015, 171] width 30 height 28
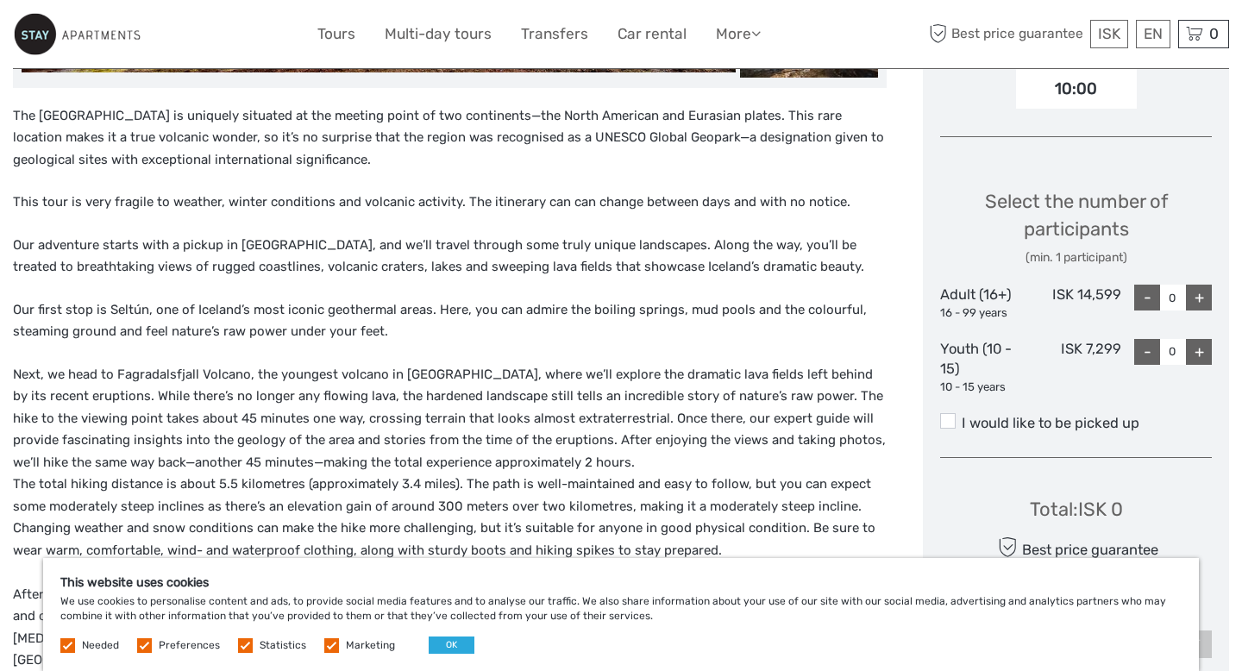
scroll to position [652, 0]
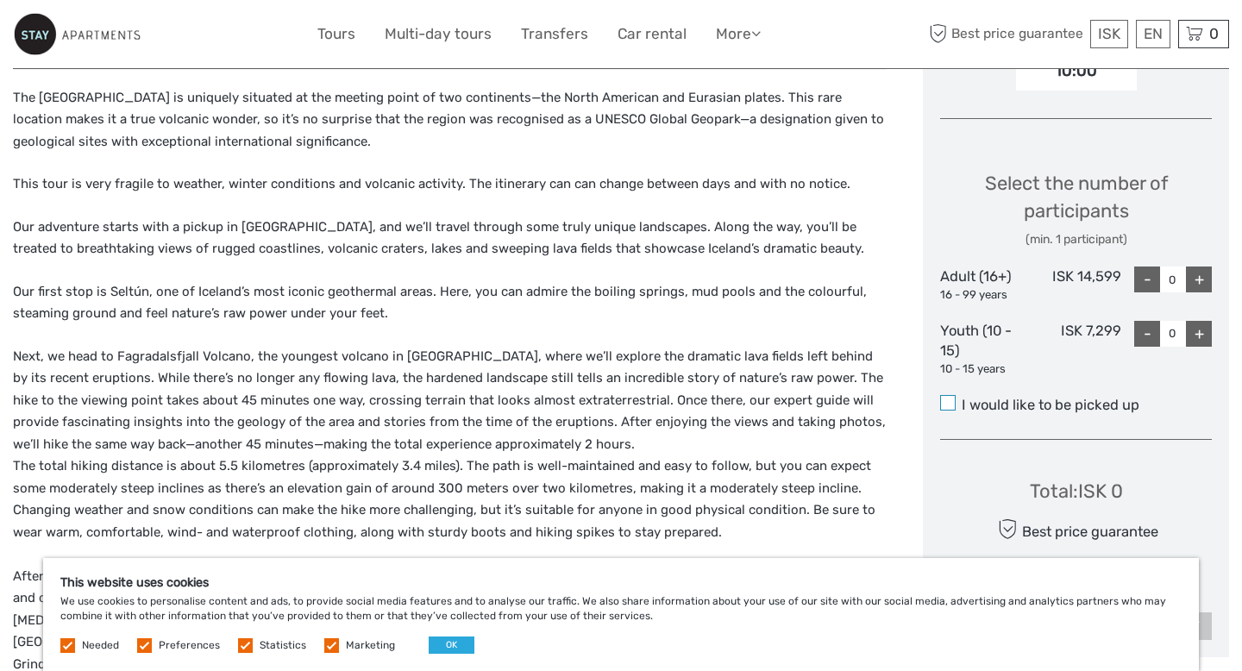
click at [955, 406] on span at bounding box center [948, 403] width 16 height 16
click at [961, 398] on input "I would like to be picked up" at bounding box center [961, 398] width 0 height 0
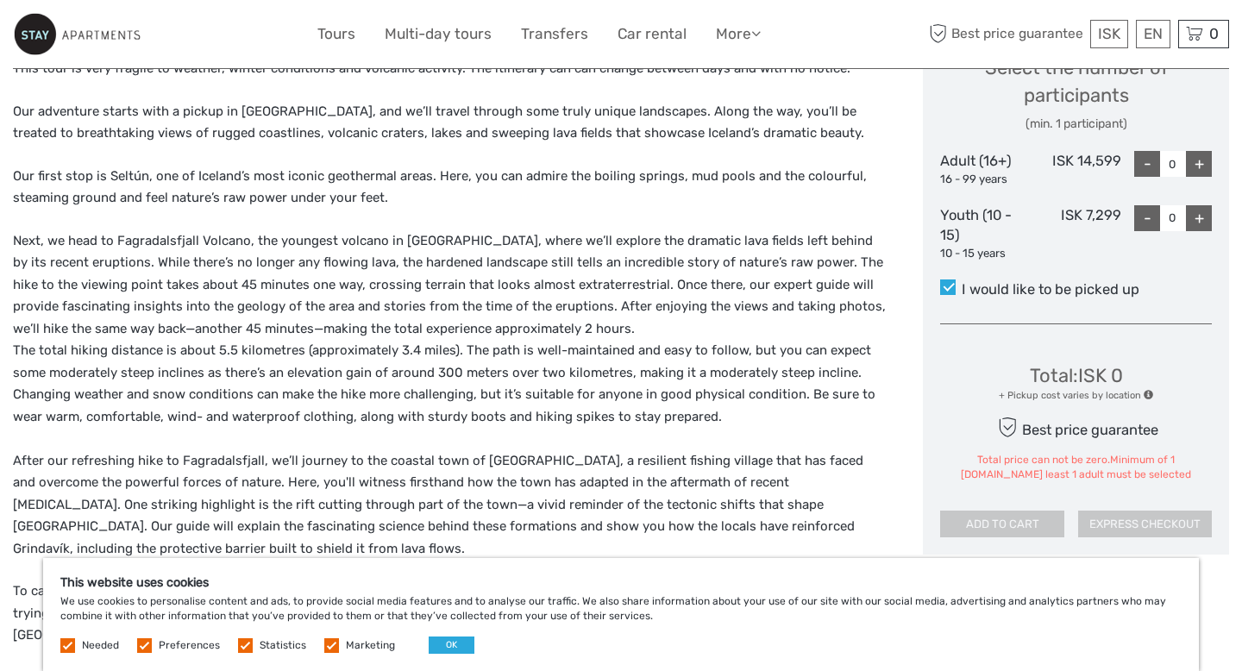
scroll to position [771, 0]
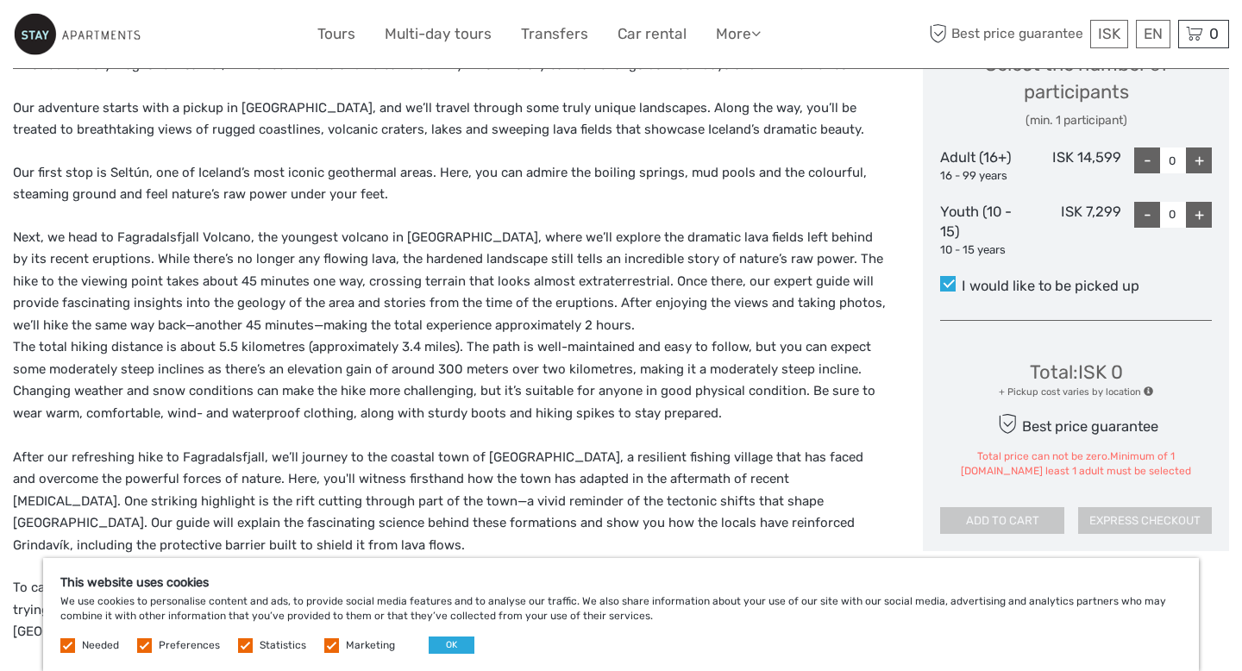
click at [1199, 164] on div "+" at bounding box center [1199, 160] width 26 height 26
type input "1"
